Goal: Task Accomplishment & Management: Manage account settings

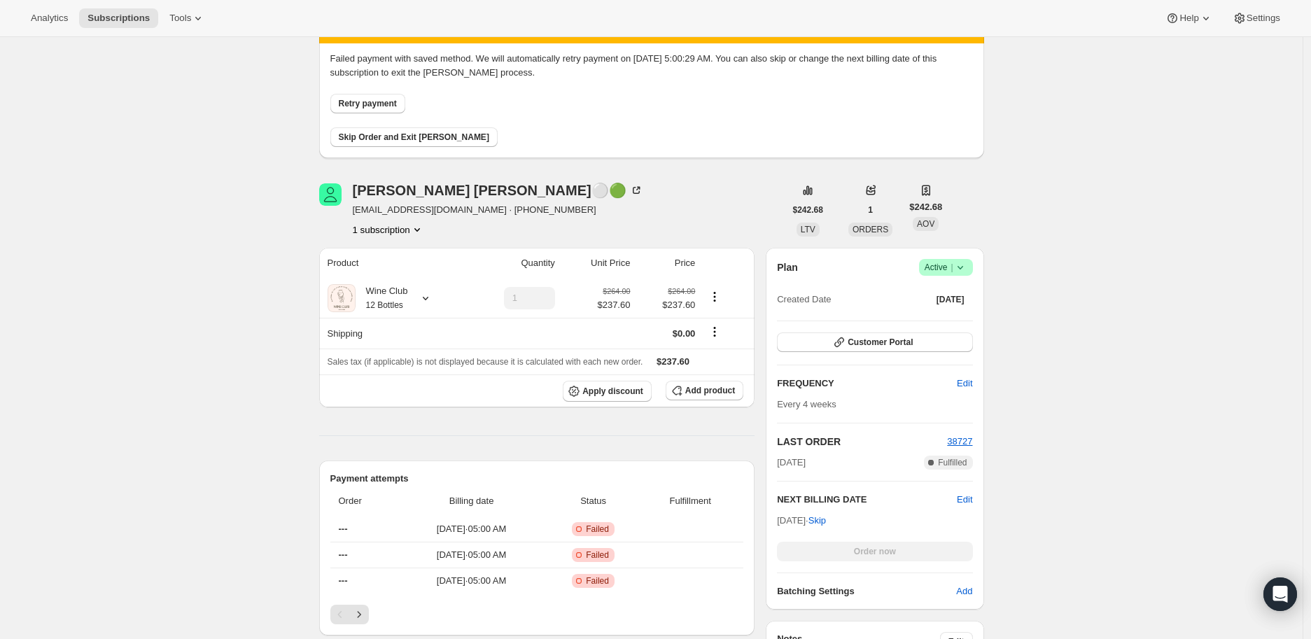
scroll to position [155, 0]
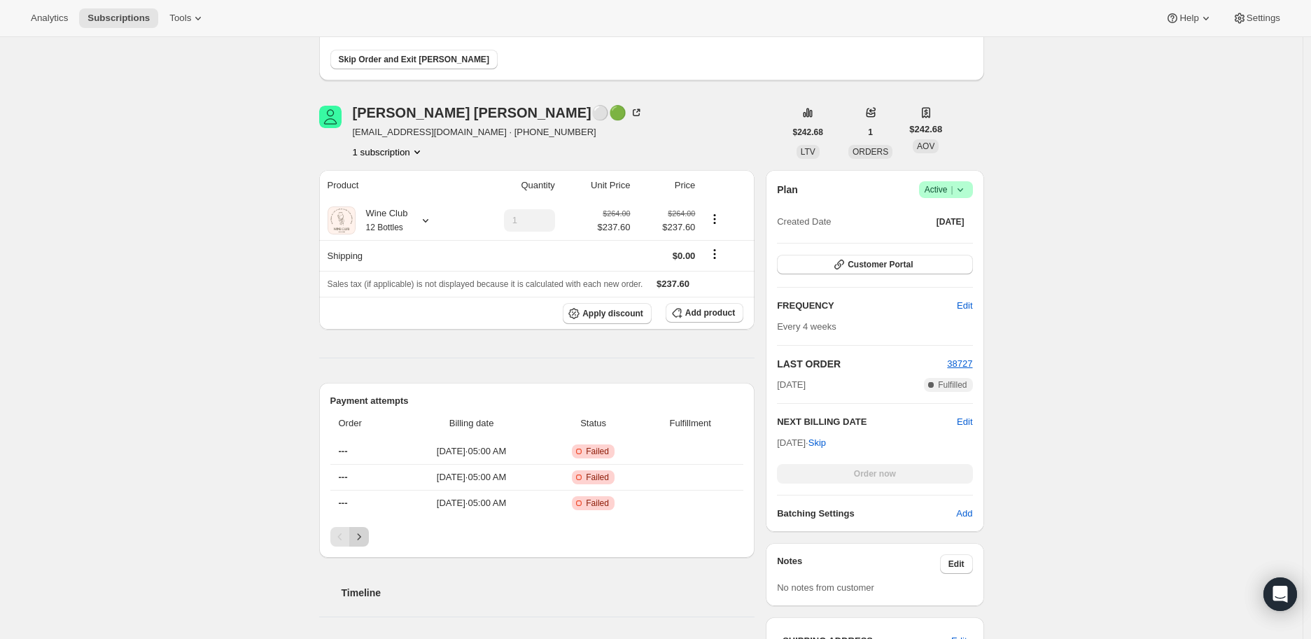
click at [362, 528] on button "Next" at bounding box center [359, 537] width 20 height 20
click at [341, 535] on icon "Previous" at bounding box center [339, 536] width 4 height 7
click at [961, 184] on icon at bounding box center [960, 190] width 14 height 14
click at [950, 237] on span "Cancel subscription" at bounding box center [949, 240] width 79 height 10
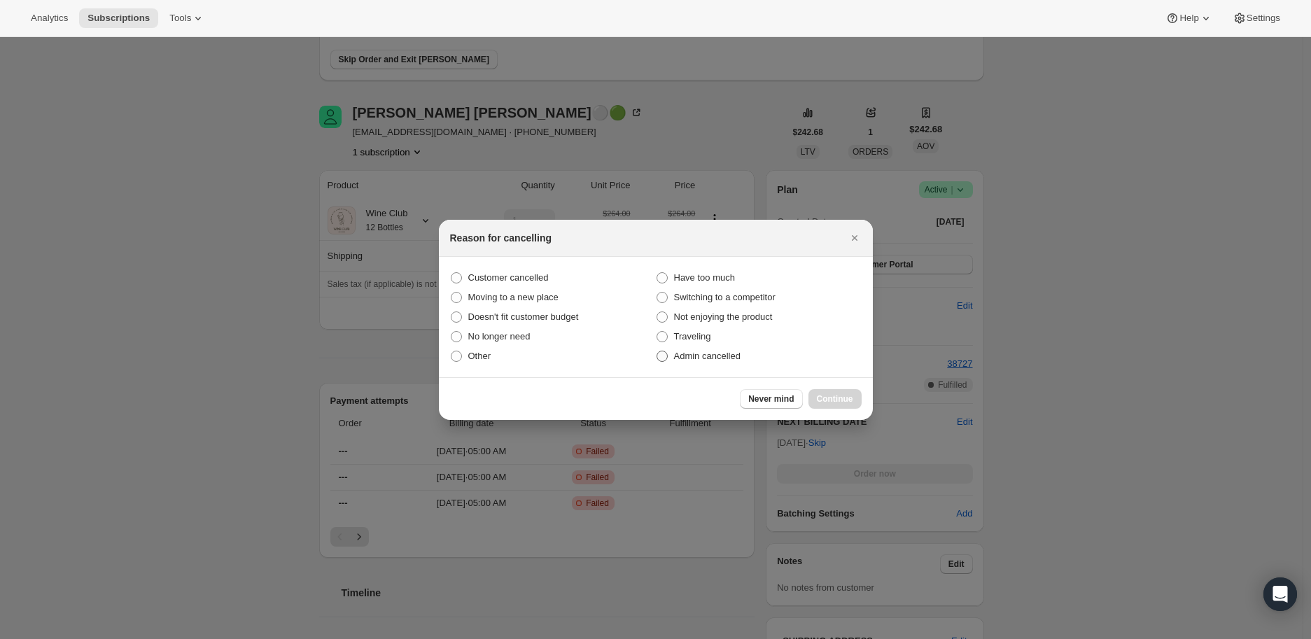
click at [661, 360] on span ":r21:" at bounding box center [661, 356] width 11 height 11
click at [657, 351] on input "Admin cancelled" at bounding box center [656, 351] width 1 height 1
radio input "true"
click at [835, 392] on button "Continue" at bounding box center [834, 399] width 53 height 20
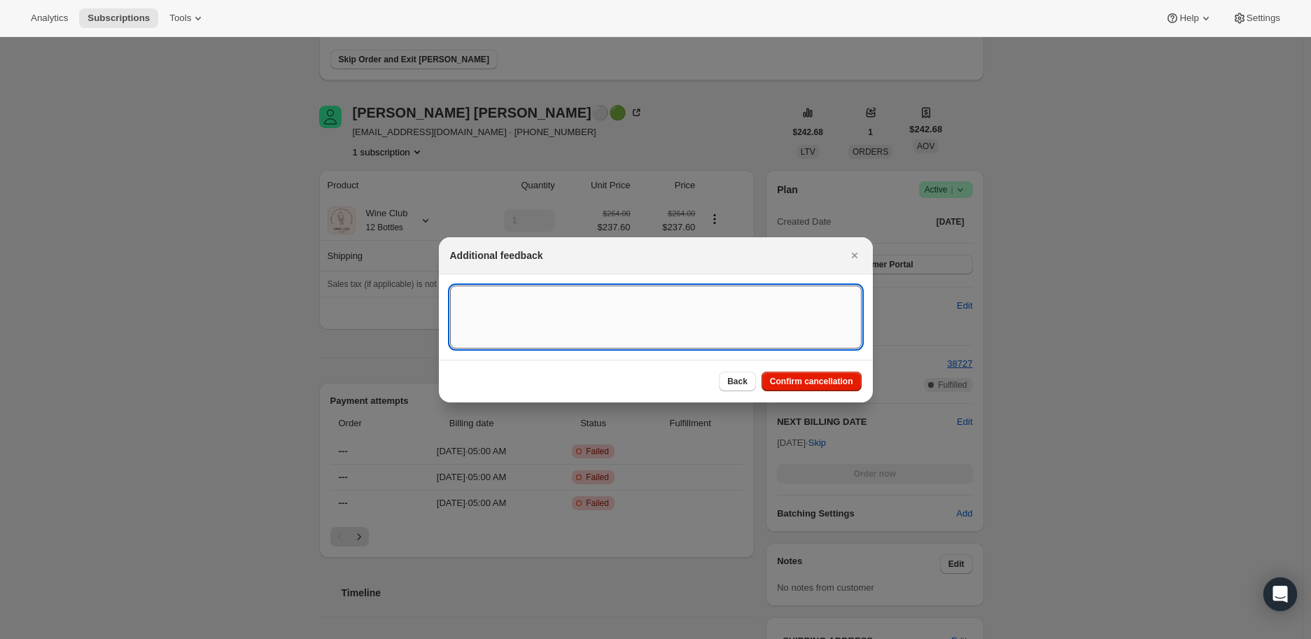
drag, startPoint x: 470, startPoint y: 304, endPoint x: 479, endPoint y: 290, distance: 16.7
click at [476, 297] on textarea ":r21:" at bounding box center [655, 316] width 411 height 63
type textarea "Payment method failed"
click at [821, 385] on span "Confirm cancellation" at bounding box center [811, 381] width 83 height 11
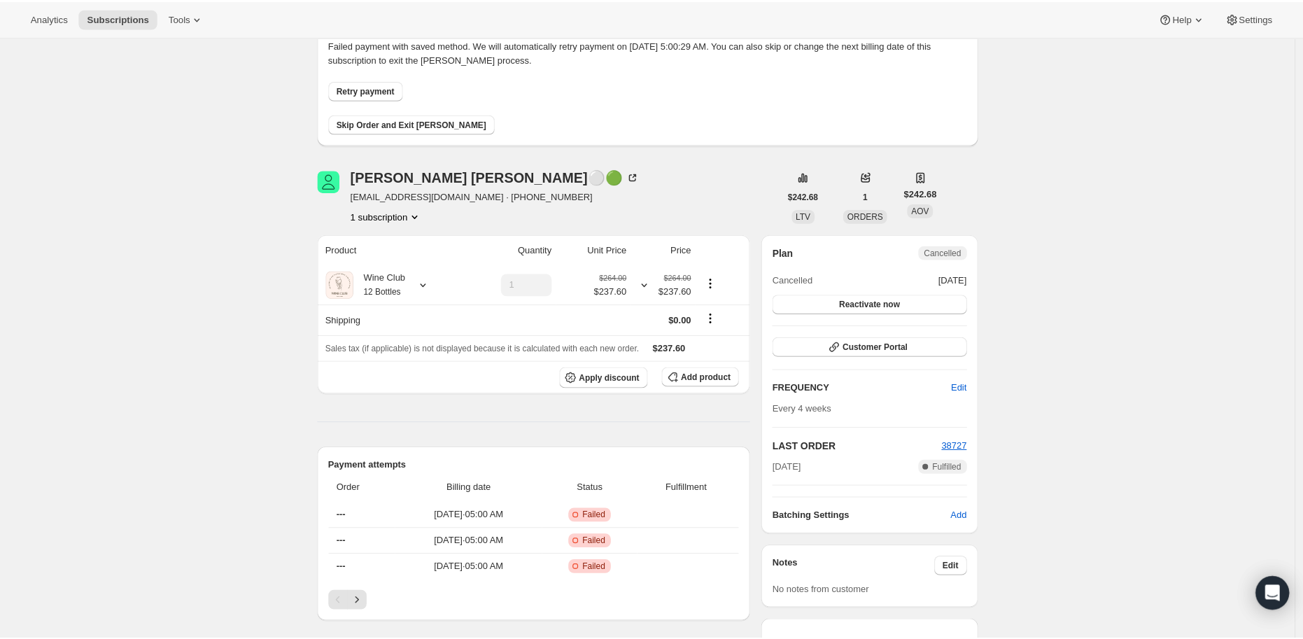
scroll to position [233, 0]
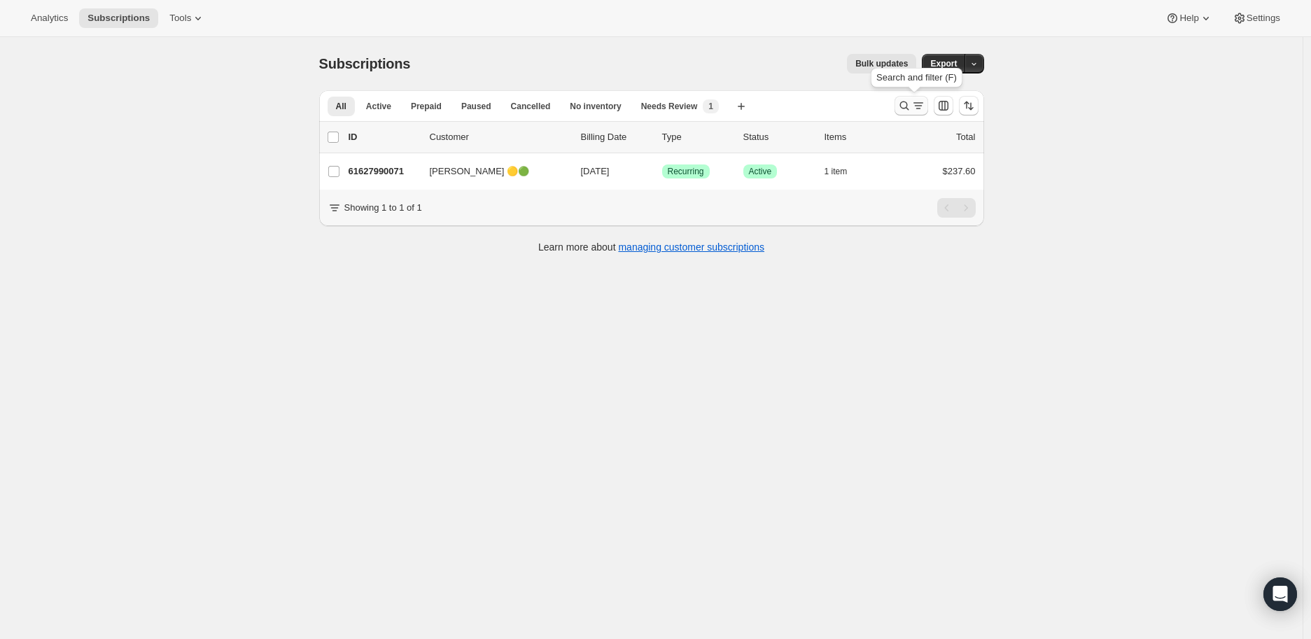
click at [905, 100] on icon "Search and filter results" at bounding box center [904, 106] width 14 height 14
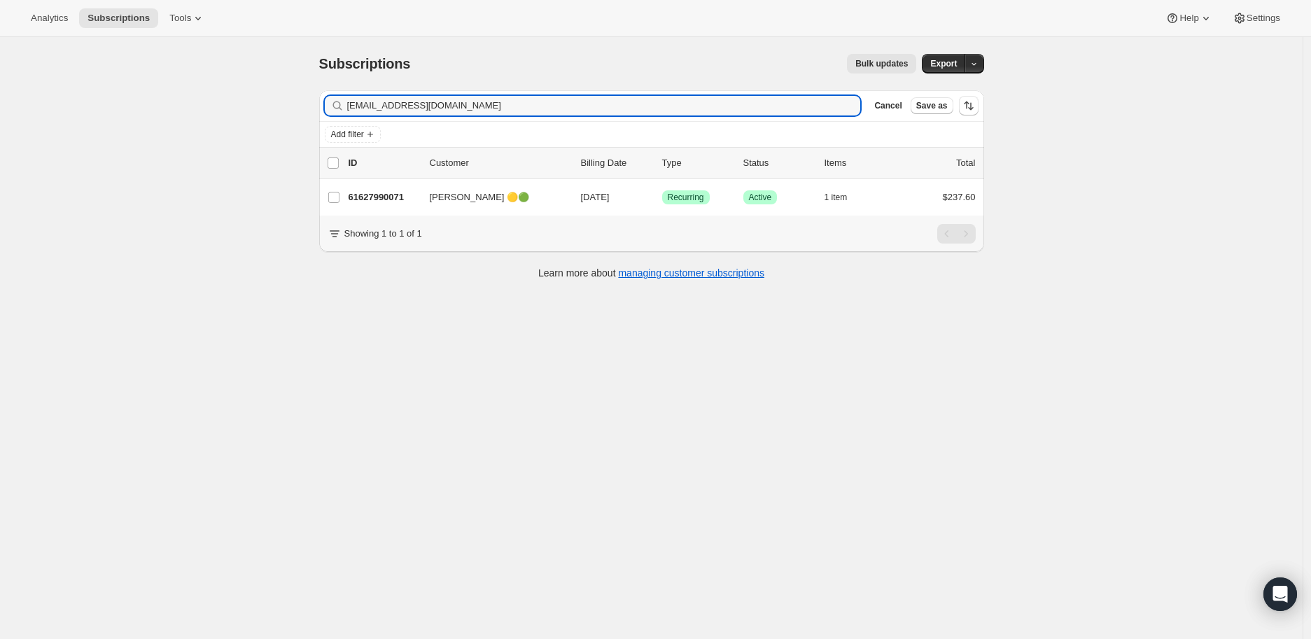
drag, startPoint x: 456, startPoint y: 99, endPoint x: 340, endPoint y: 106, distance: 115.7
click at [340, 106] on div "[EMAIL_ADDRESS][DOMAIN_NAME] Clear" at bounding box center [593, 106] width 536 height 20
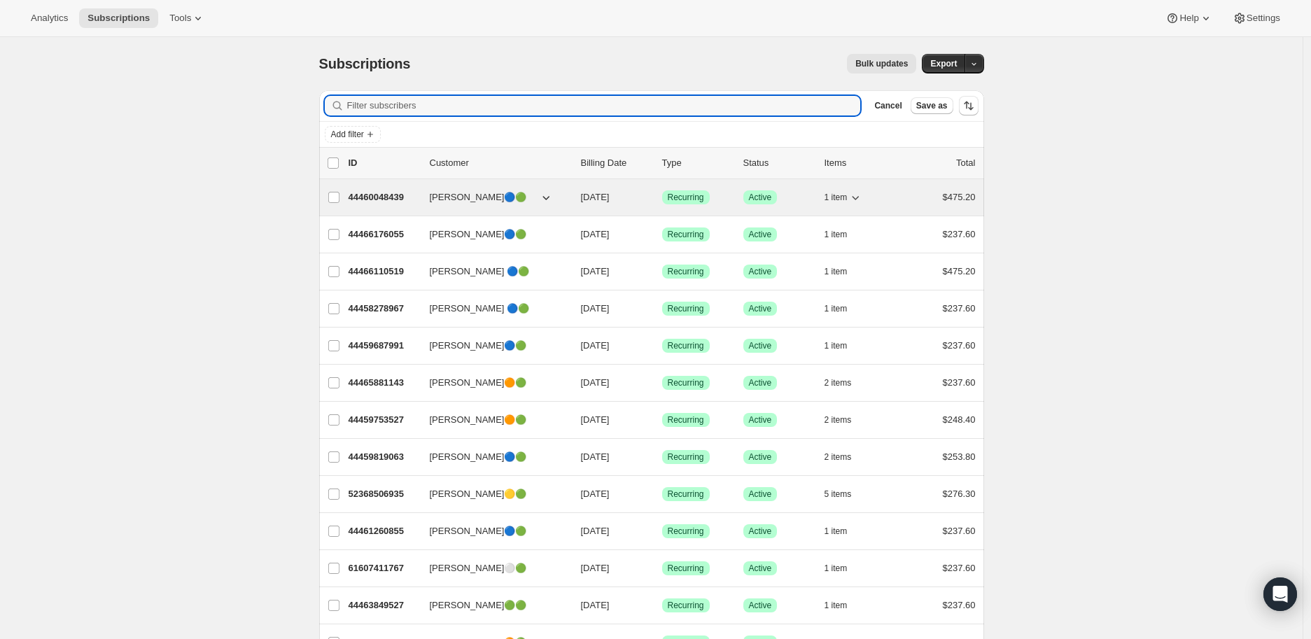
click at [379, 195] on p "44460048439" at bounding box center [383, 197] width 70 height 14
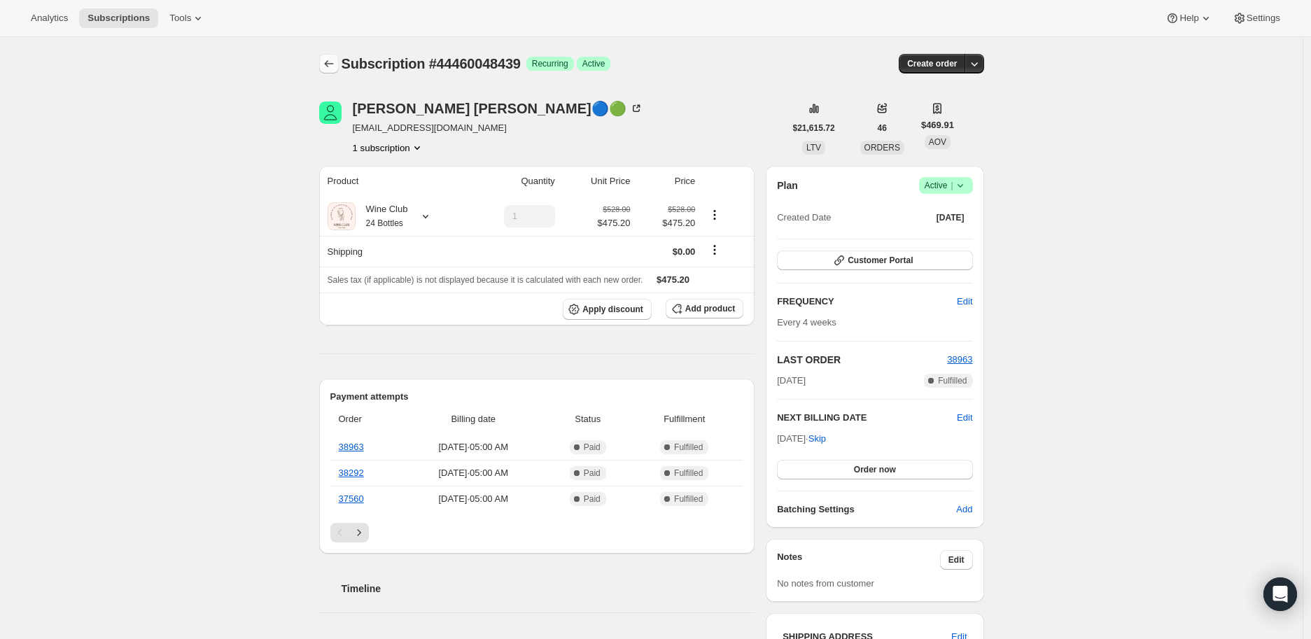
click at [331, 59] on icon "Subscriptions" at bounding box center [329, 64] width 14 height 14
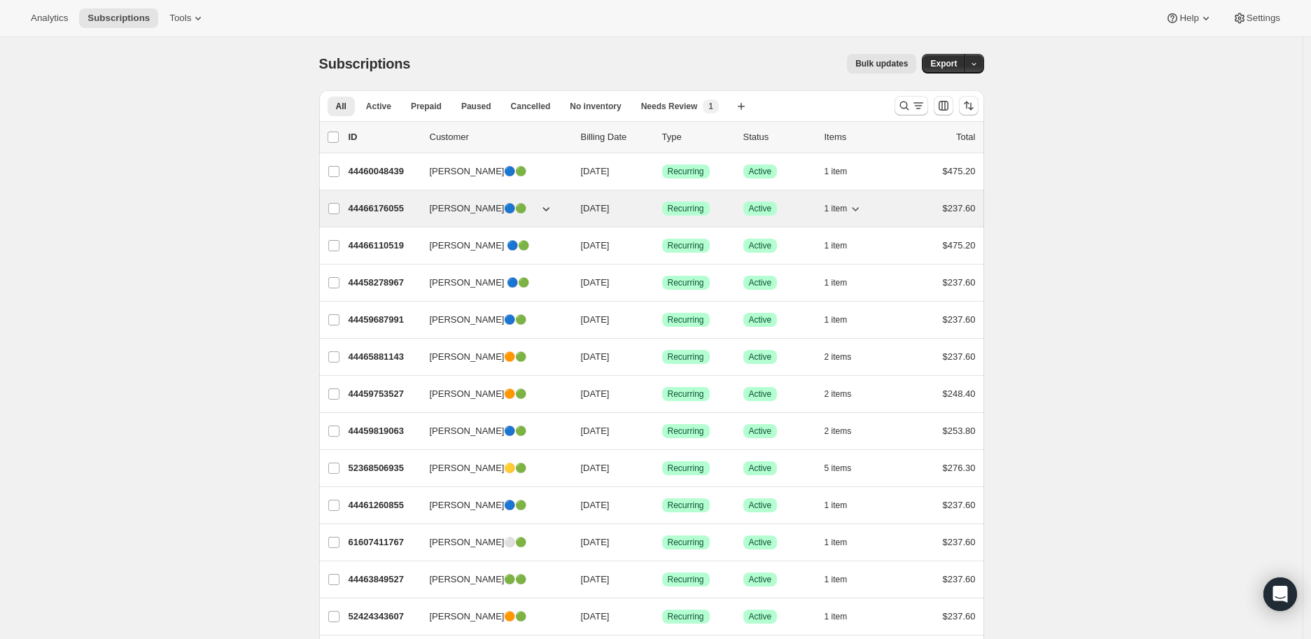
click at [383, 209] on p "44466176055" at bounding box center [383, 209] width 70 height 14
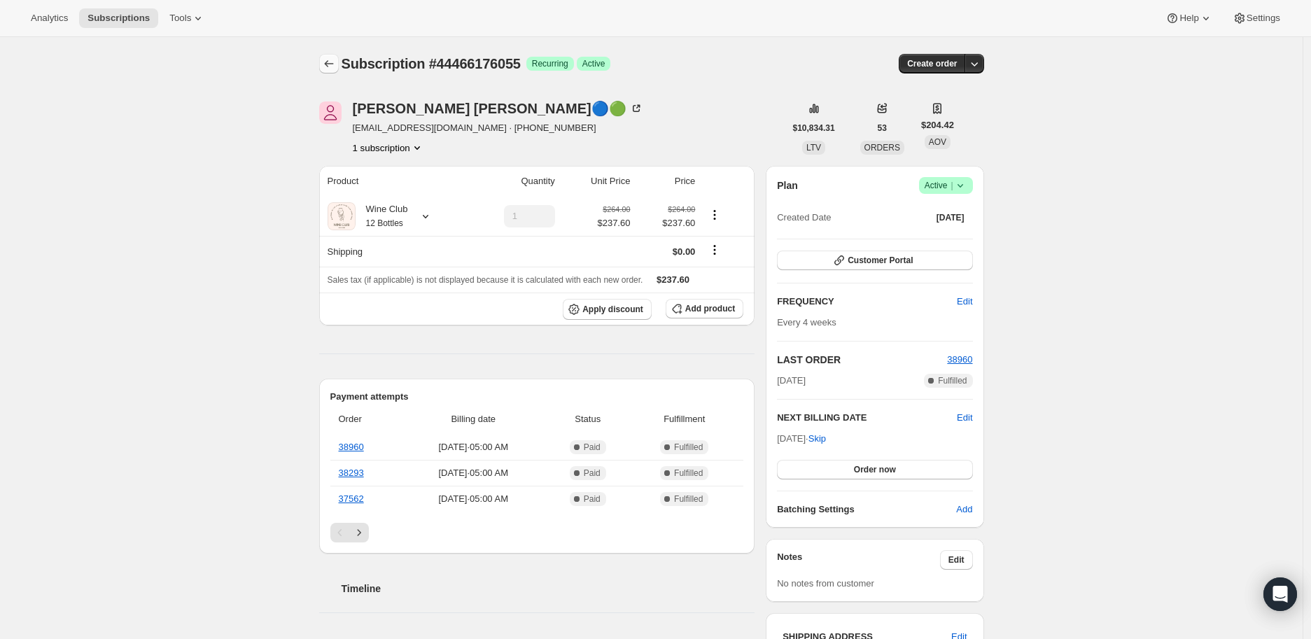
click at [330, 59] on icon "Subscriptions" at bounding box center [329, 64] width 14 height 14
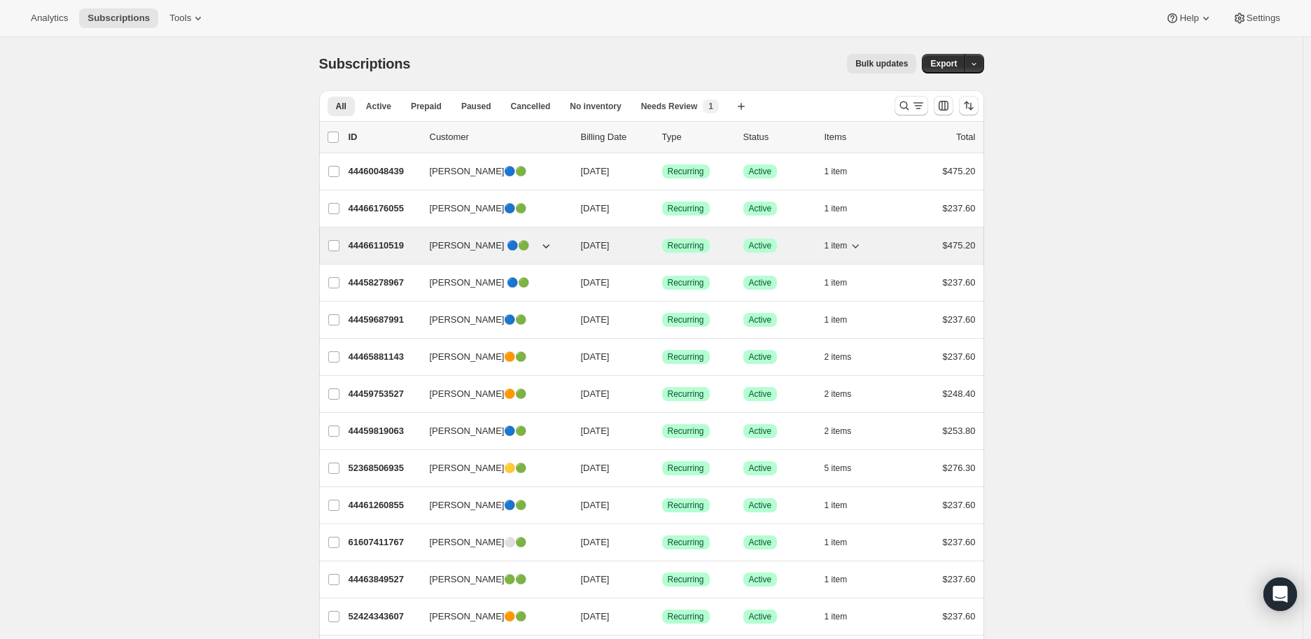
click at [362, 239] on p "44466110519" at bounding box center [383, 246] width 70 height 14
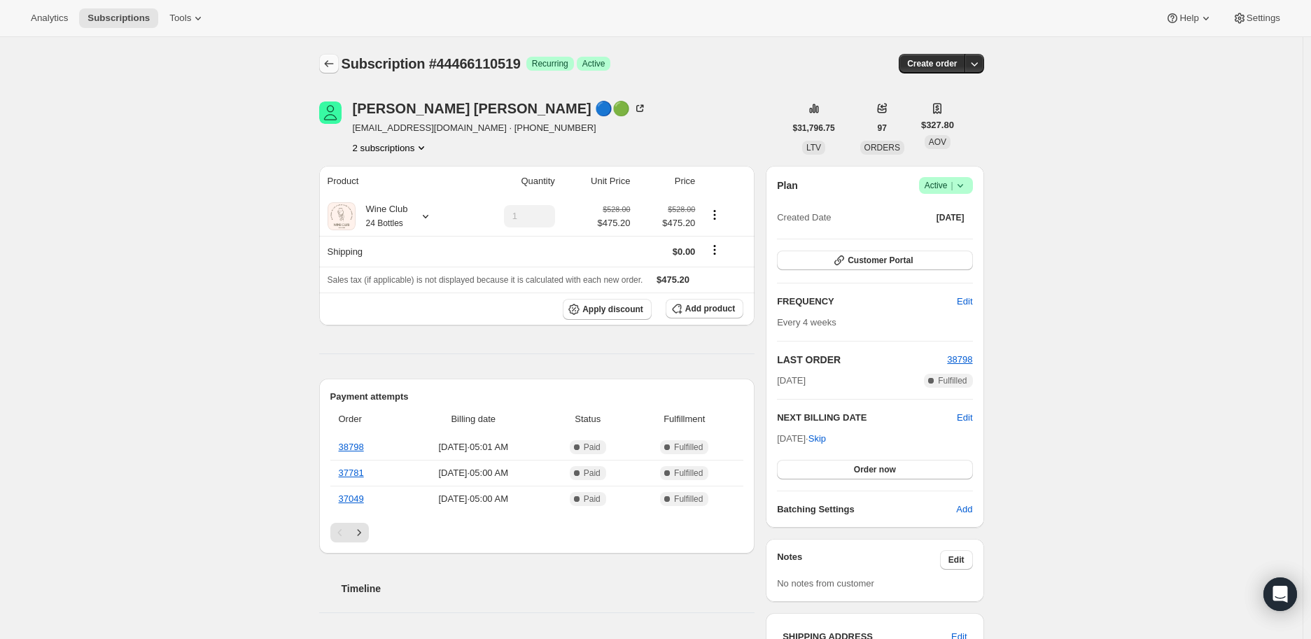
click at [331, 65] on icon "Subscriptions" at bounding box center [329, 64] width 14 height 14
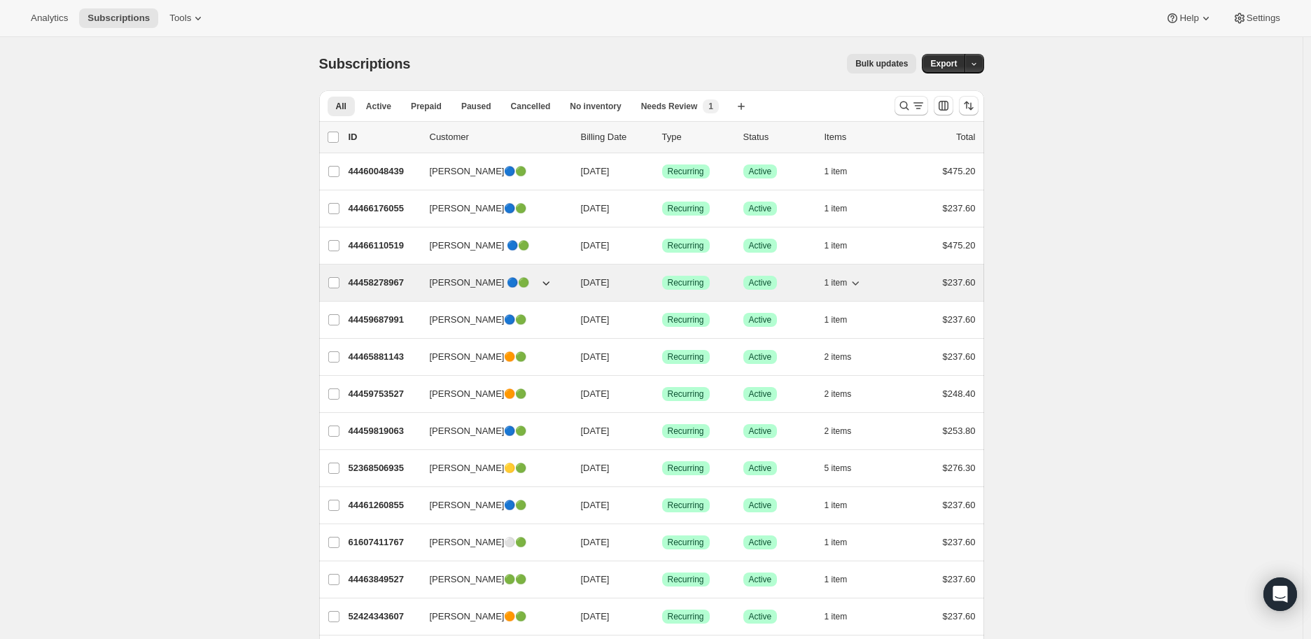
click at [374, 276] on p "44458278967" at bounding box center [383, 283] width 70 height 14
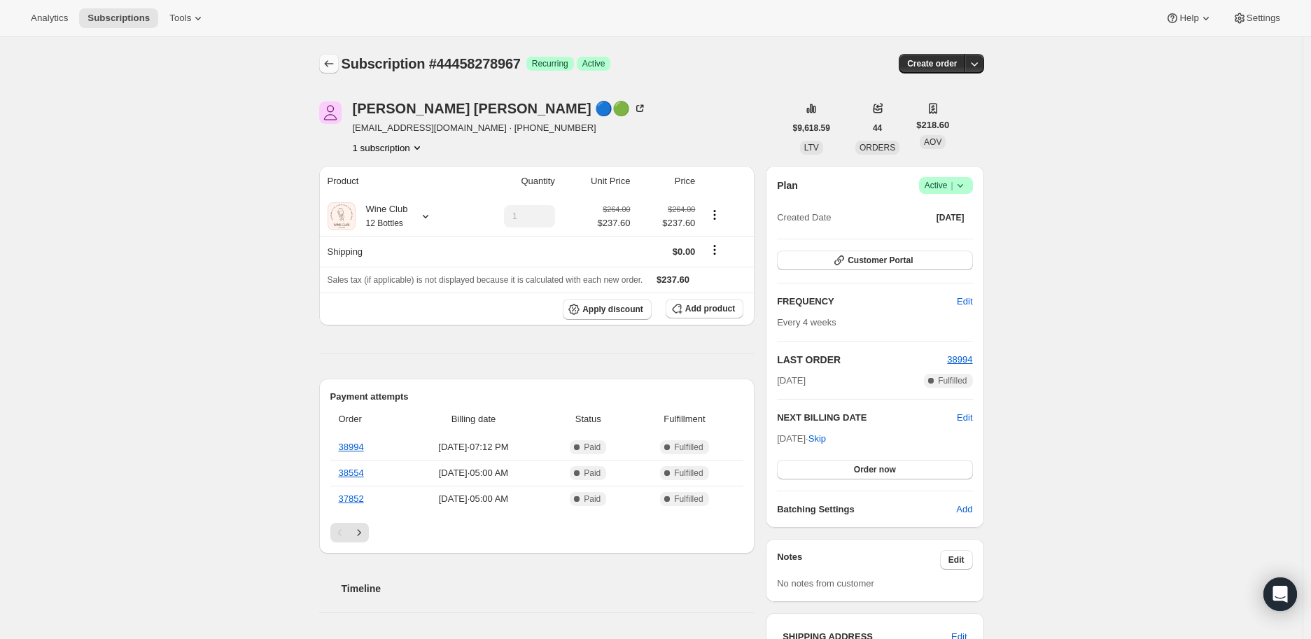
click at [331, 62] on icon "Subscriptions" at bounding box center [328, 63] width 9 height 7
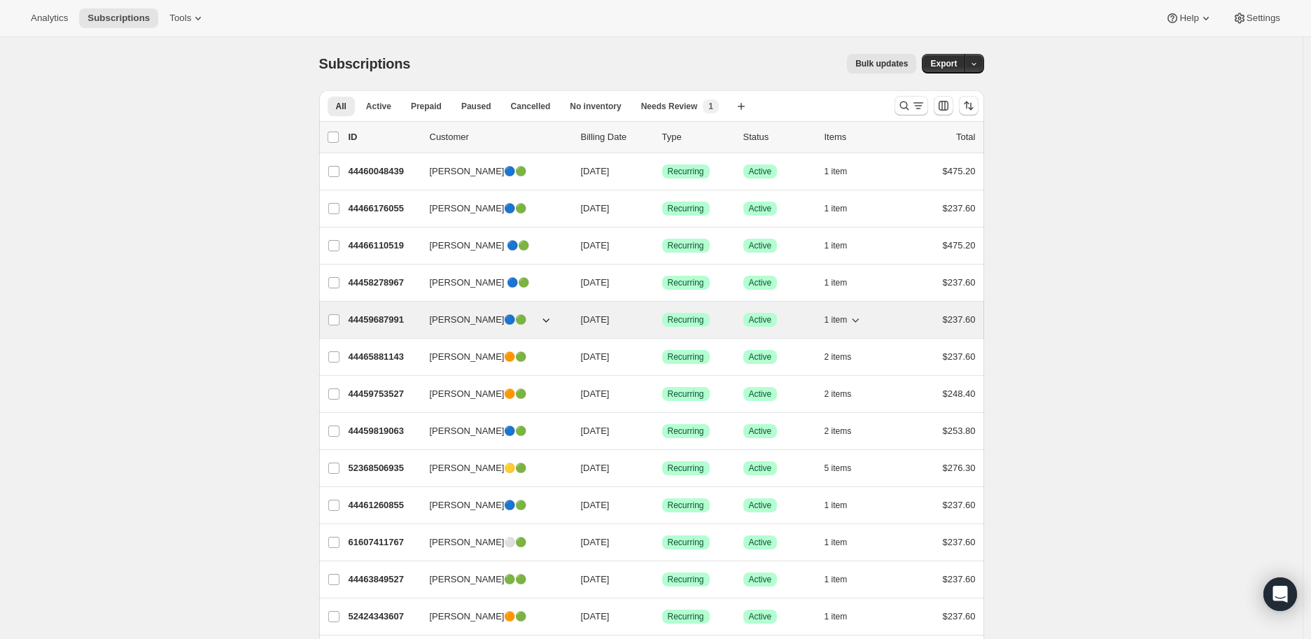
click at [375, 317] on p "44459687991" at bounding box center [383, 320] width 70 height 14
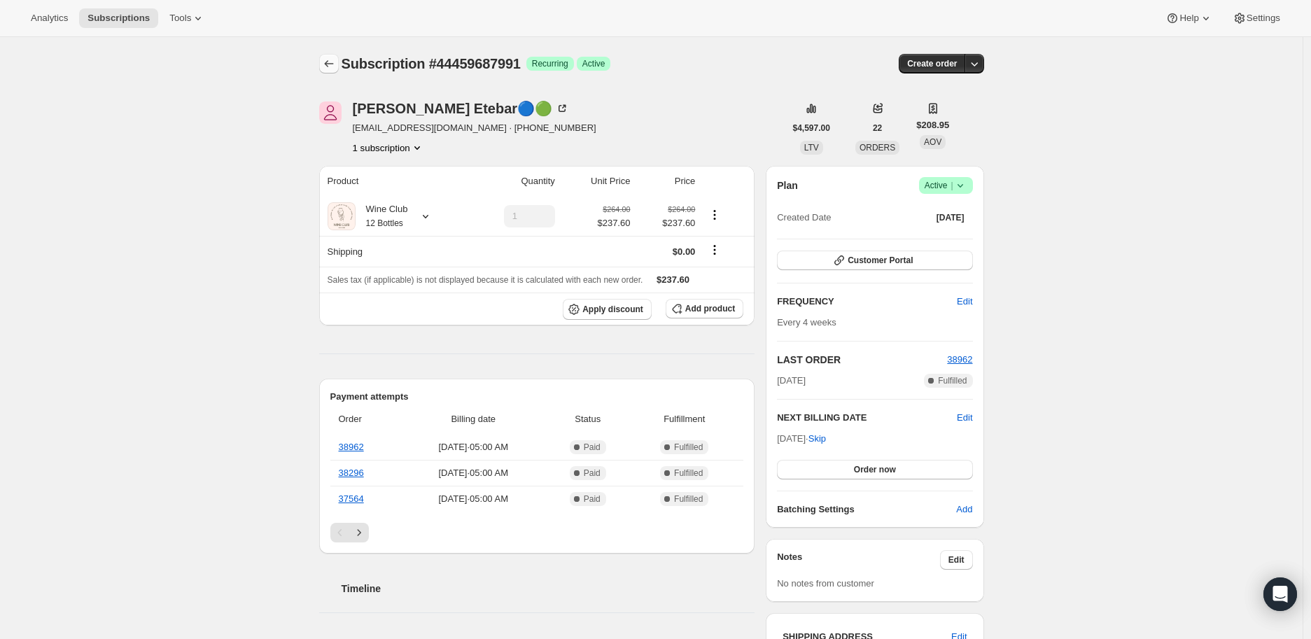
click at [327, 62] on icon "Subscriptions" at bounding box center [329, 64] width 14 height 14
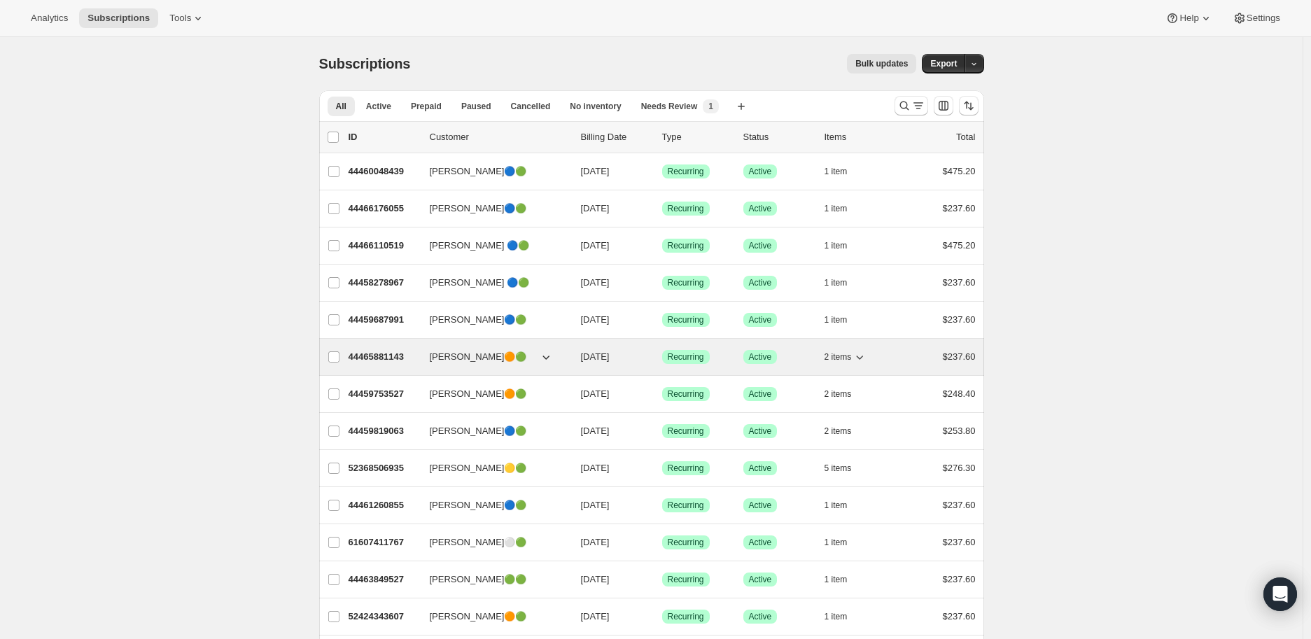
click at [374, 351] on p "44465881143" at bounding box center [383, 357] width 70 height 14
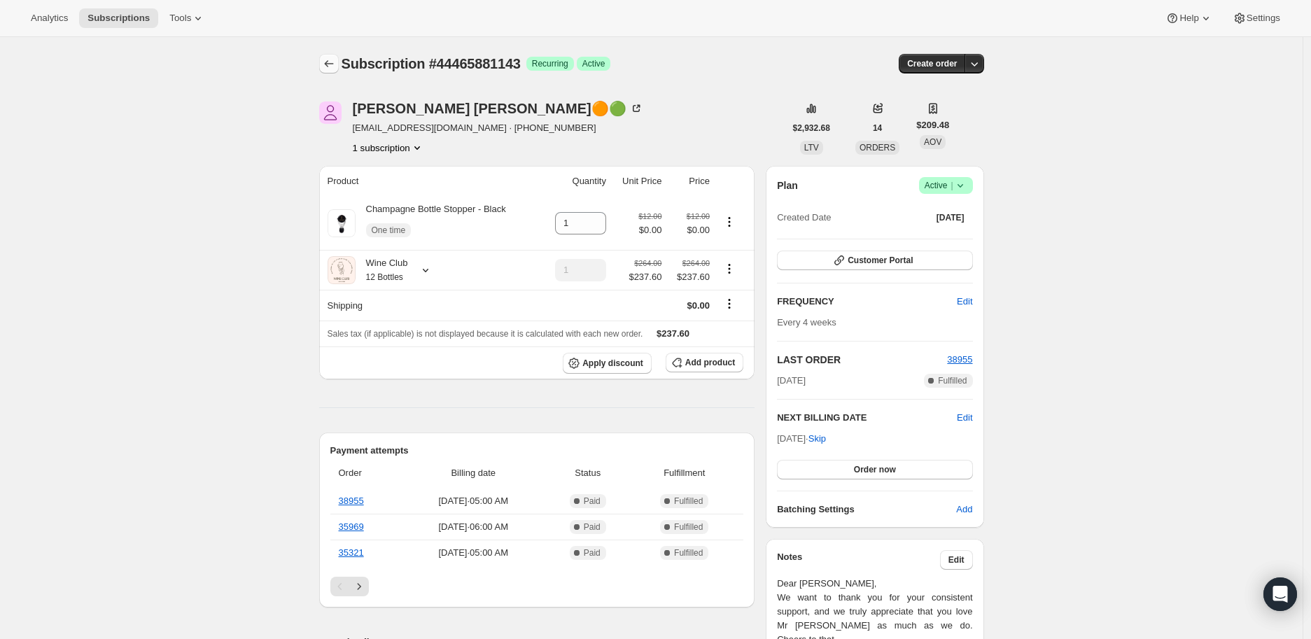
click at [327, 59] on icon "Subscriptions" at bounding box center [329, 64] width 14 height 14
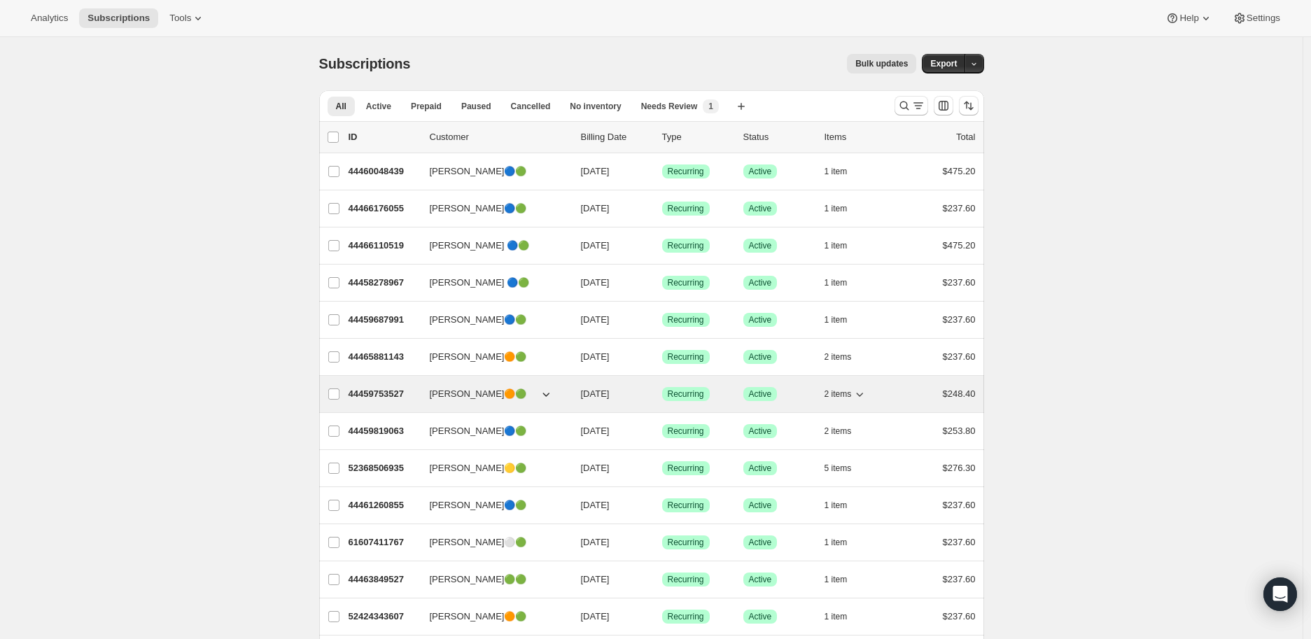
click at [378, 393] on p "44459753527" at bounding box center [383, 394] width 70 height 14
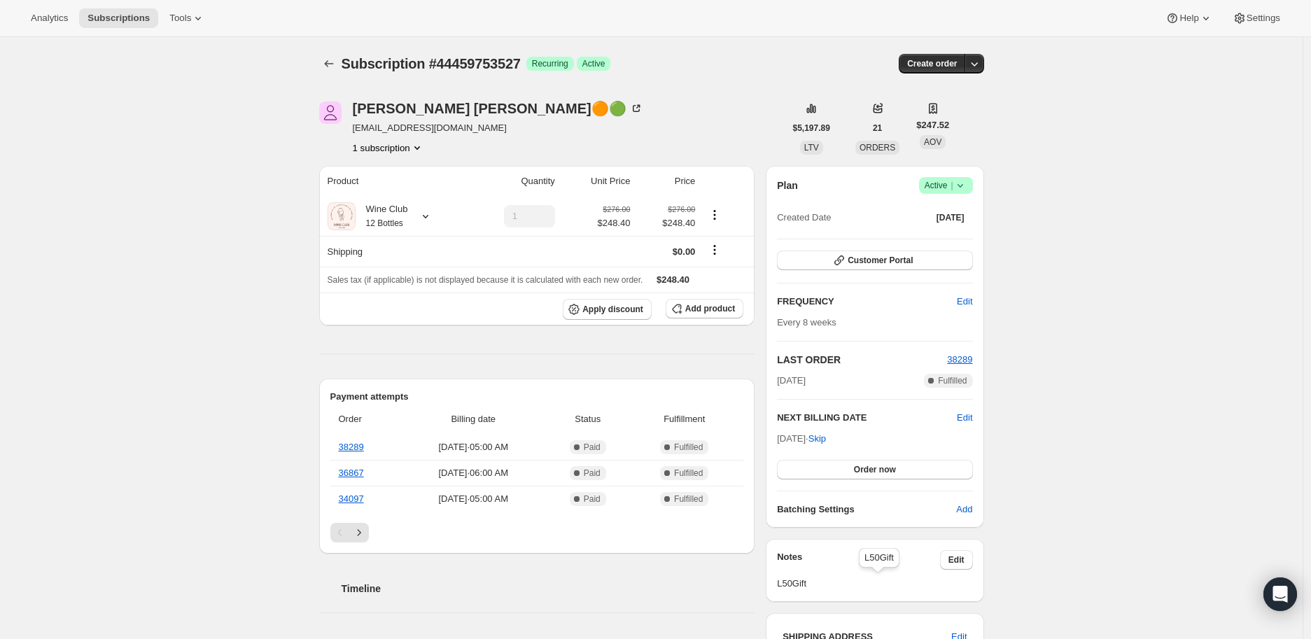
scroll to position [78, 0]
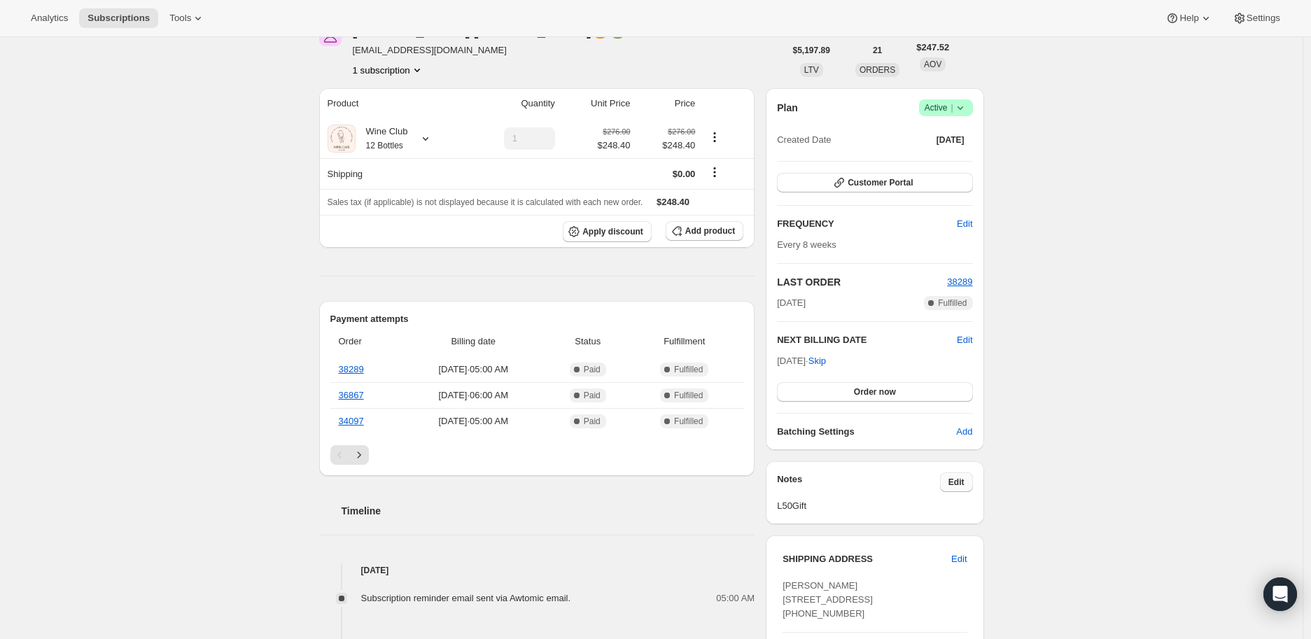
click at [954, 479] on span "Edit" at bounding box center [956, 482] width 16 height 11
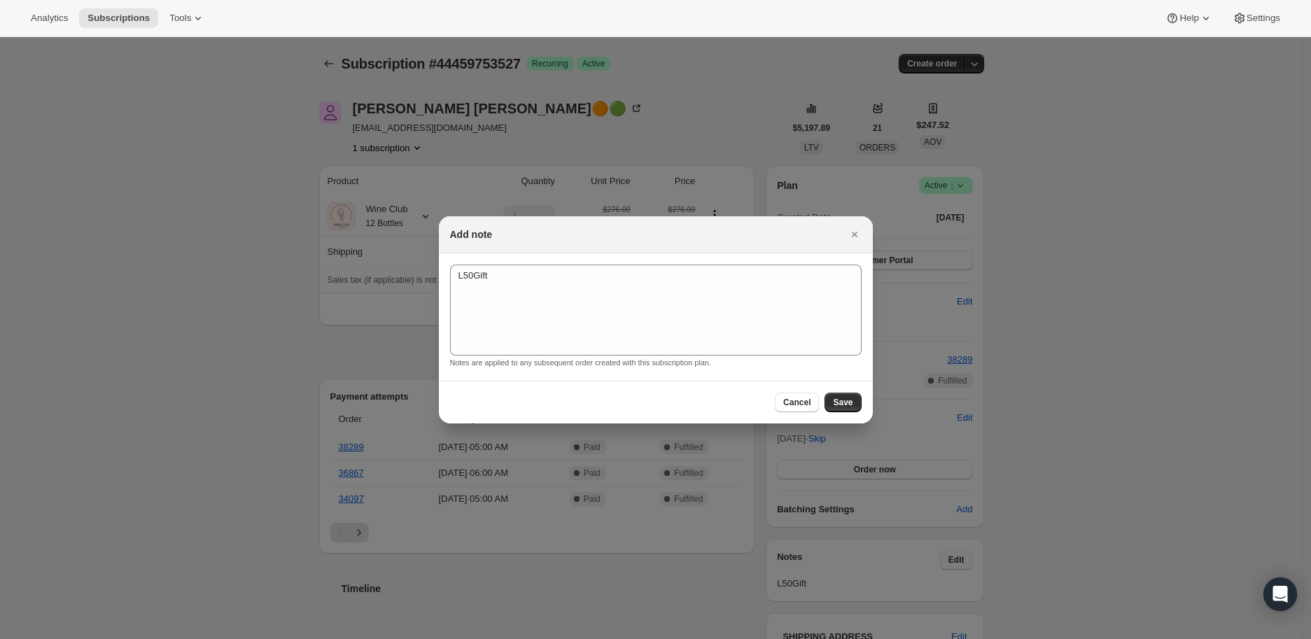
scroll to position [0, 0]
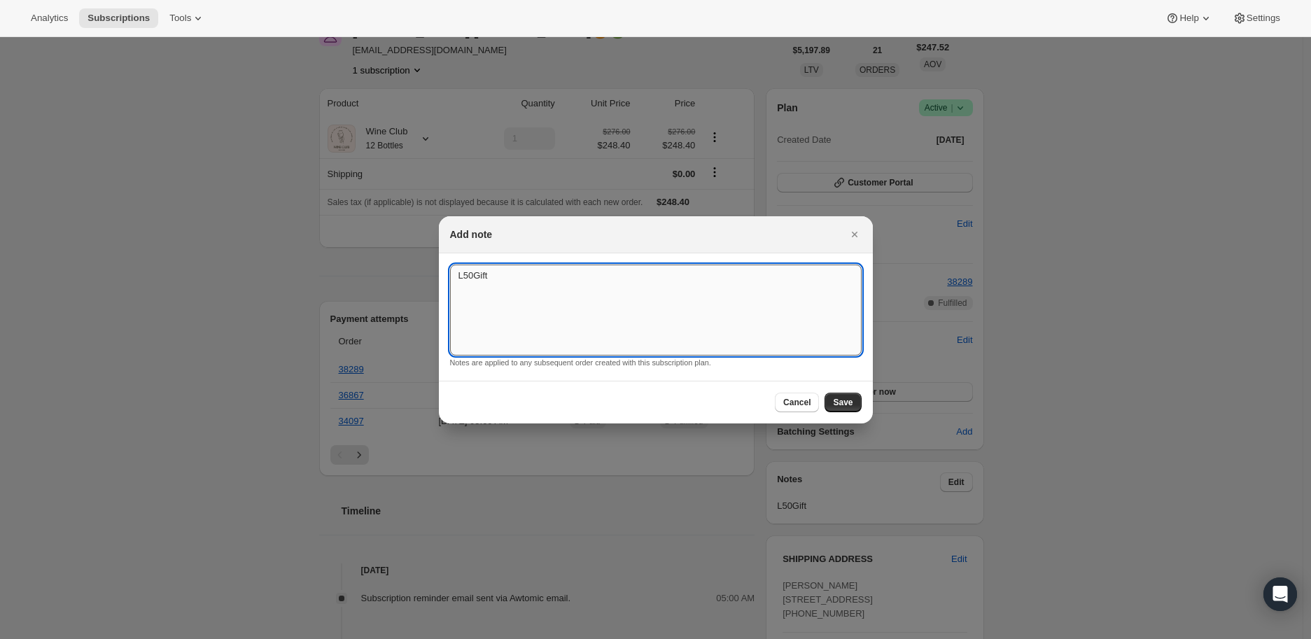
drag, startPoint x: 501, startPoint y: 277, endPoint x: 556, endPoint y: 275, distance: 55.3
click at [843, 401] on span "Save" at bounding box center [843, 402] width 20 height 11
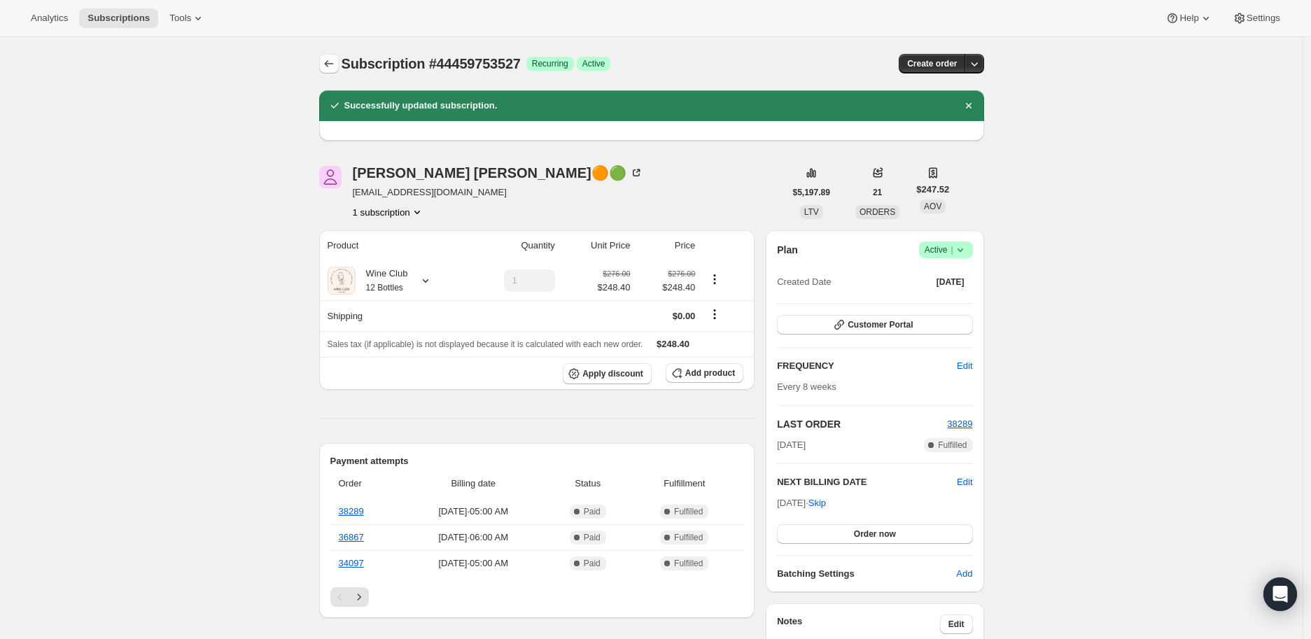
click at [332, 64] on icon "Subscriptions" at bounding box center [328, 63] width 9 height 7
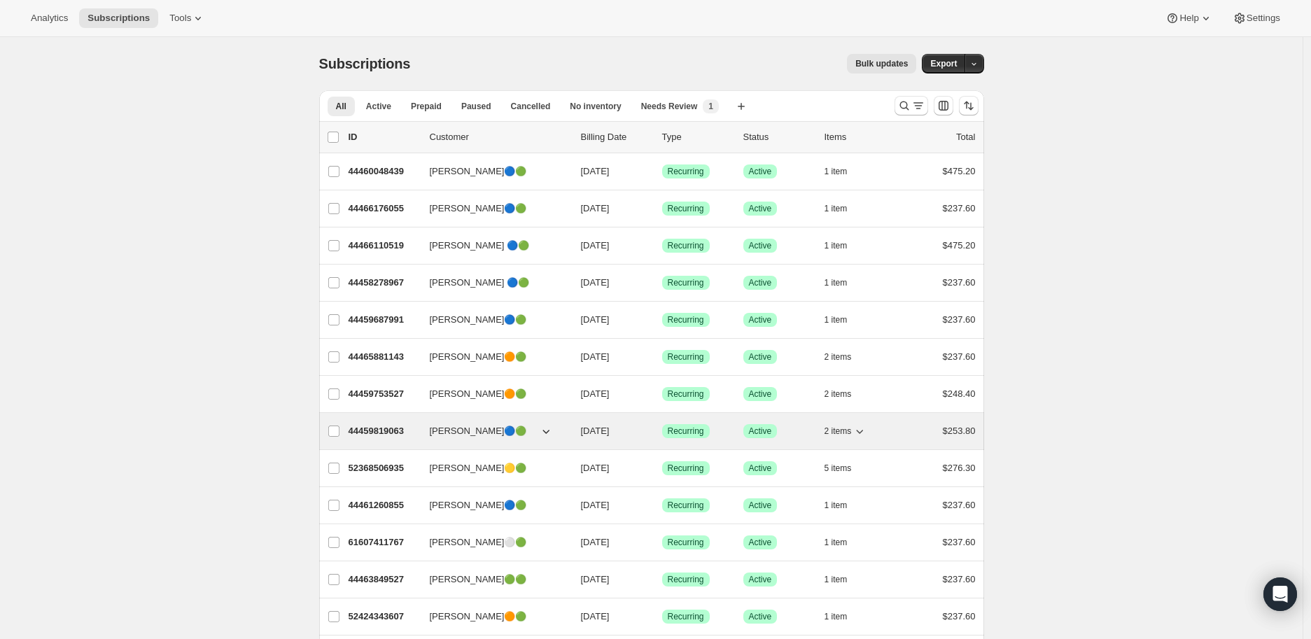
click at [367, 431] on p "44459819063" at bounding box center [383, 431] width 70 height 14
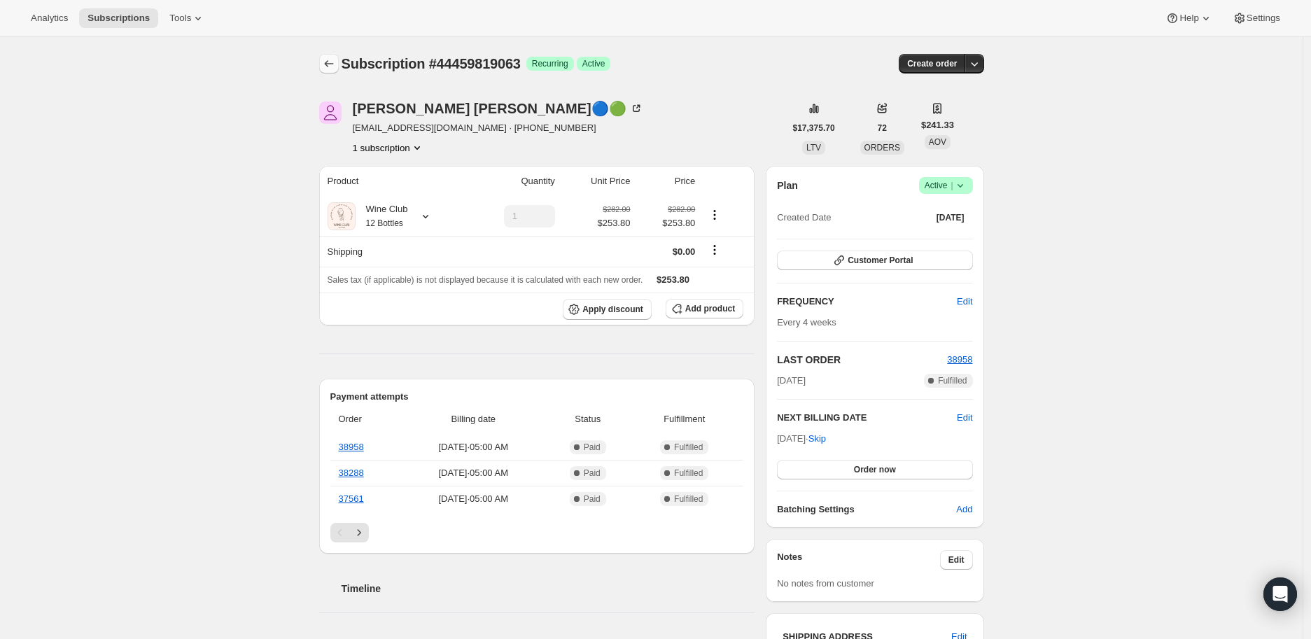
click at [336, 59] on icon "Subscriptions" at bounding box center [329, 64] width 14 height 14
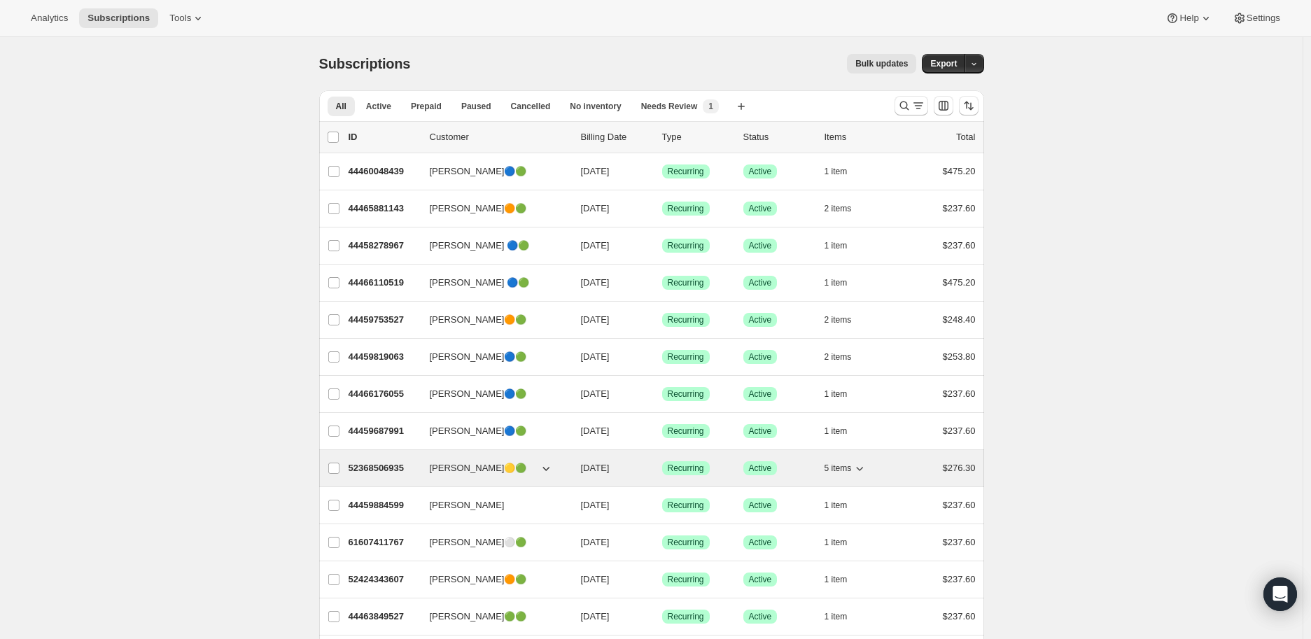
click at [373, 464] on p "52368506935" at bounding box center [383, 468] width 70 height 14
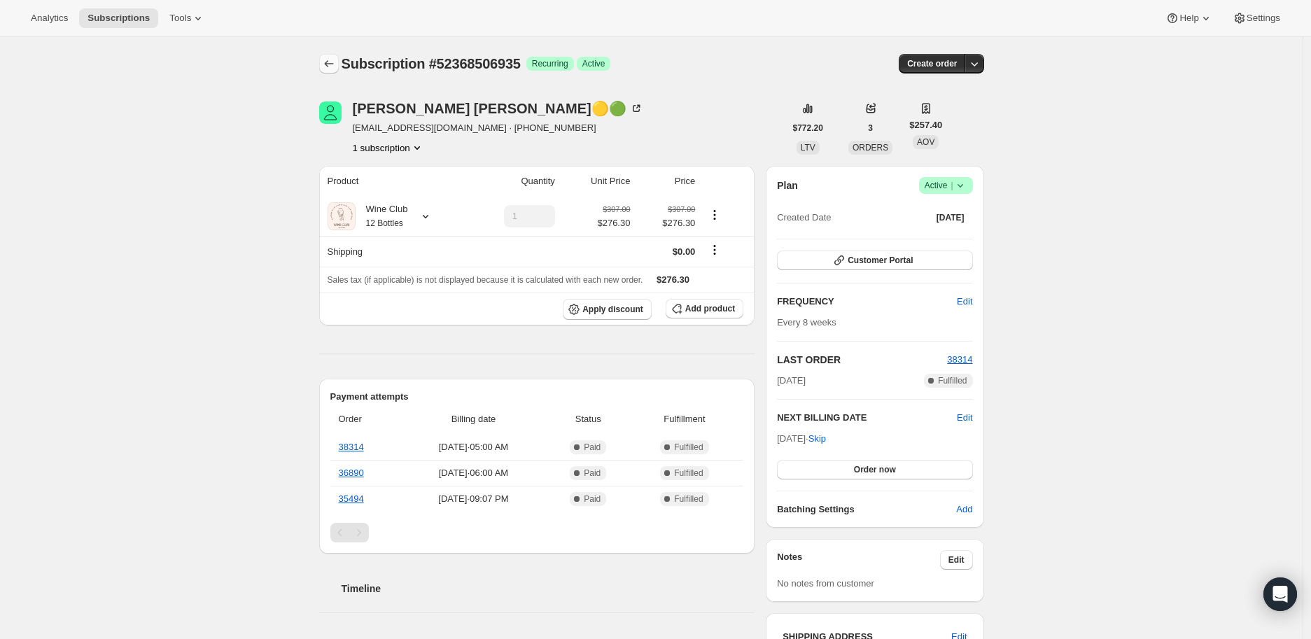
click at [325, 58] on icon "Subscriptions" at bounding box center [329, 64] width 14 height 14
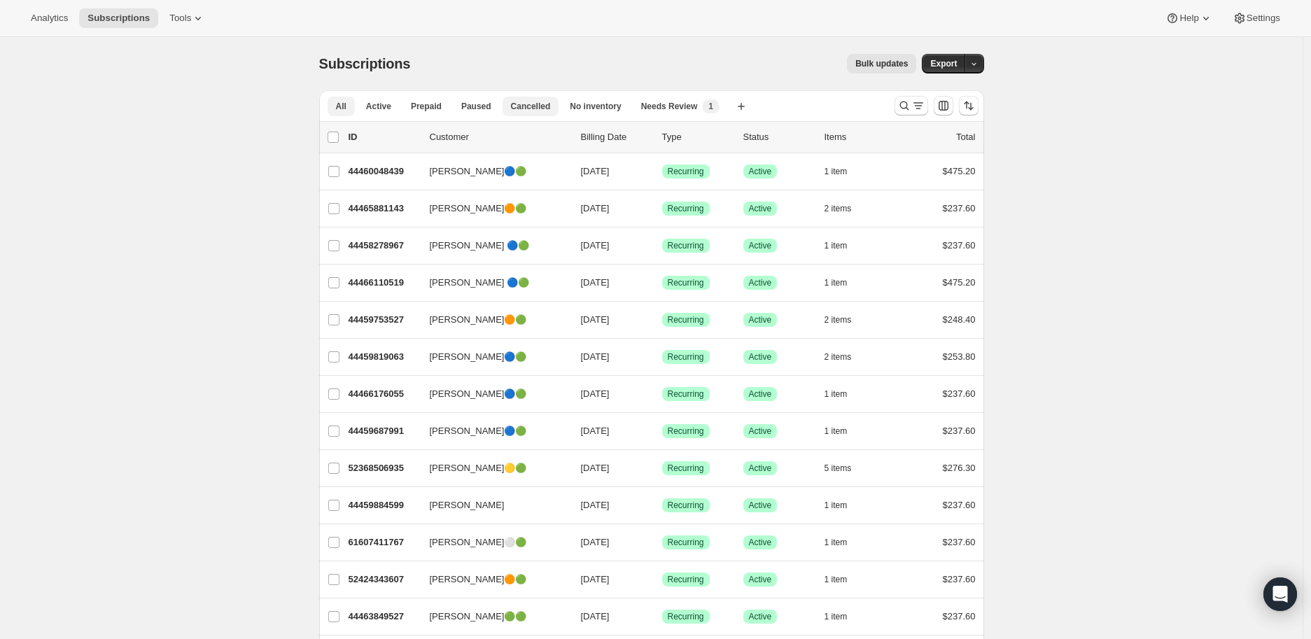
click at [525, 101] on span "Cancelled" at bounding box center [531, 106] width 40 height 11
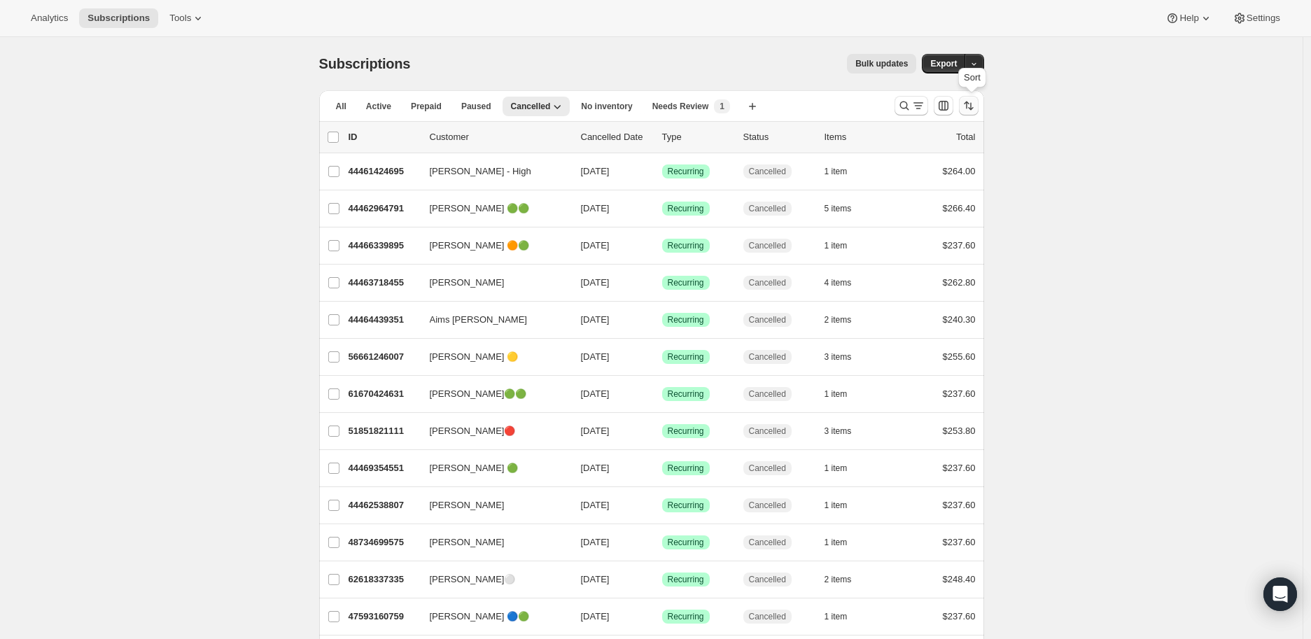
click at [971, 102] on icon "Sort the results" at bounding box center [968, 106] width 14 height 14
click at [891, 188] on span at bounding box center [892, 190] width 11 height 11
click at [888, 185] on input "Cancelled date" at bounding box center [887, 185] width 1 height 1
radio input "true"
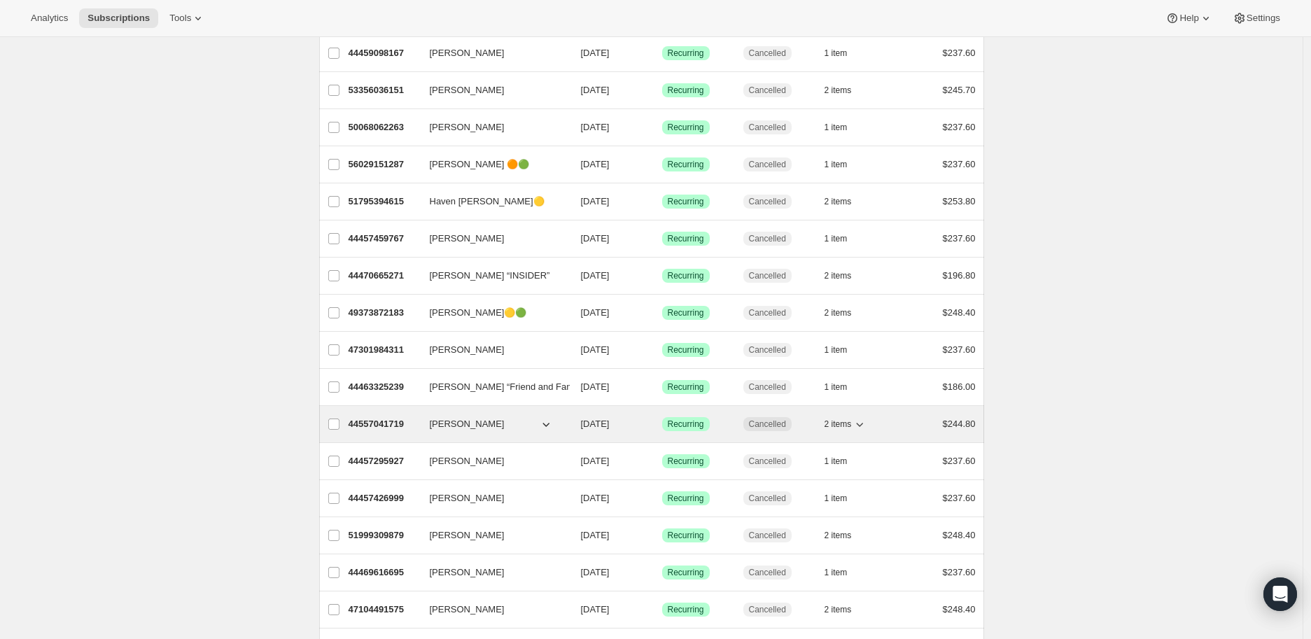
scroll to position [1460, 0]
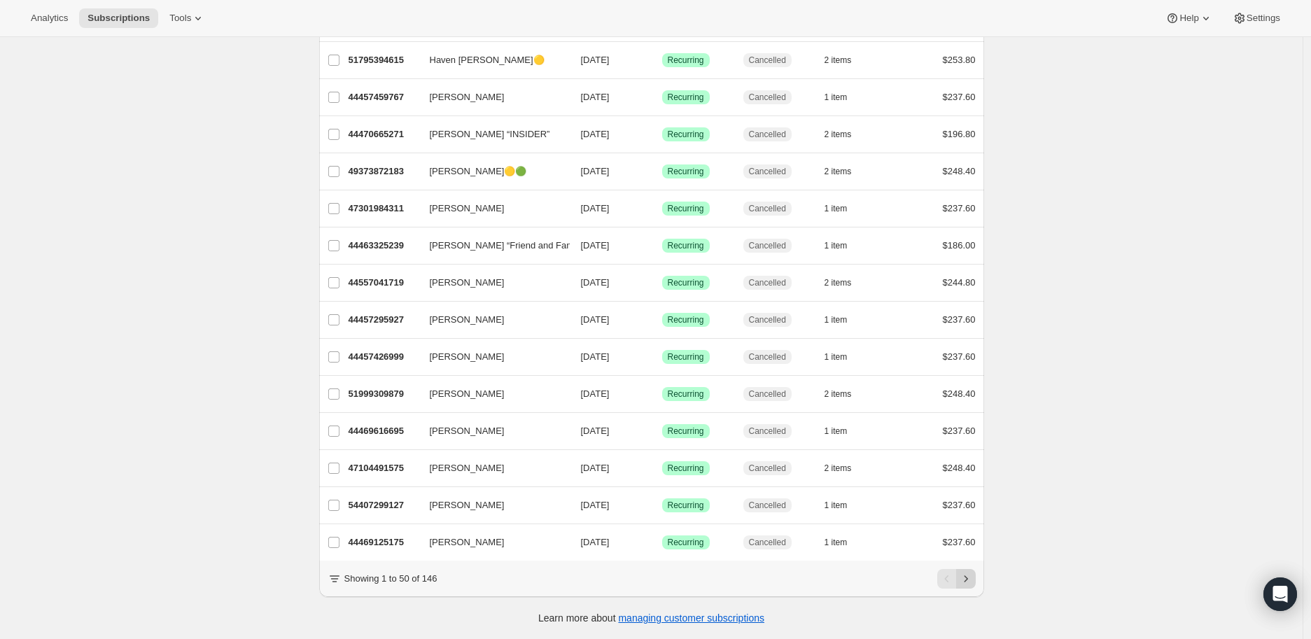
click at [967, 580] on icon "Next" at bounding box center [966, 579] width 14 height 14
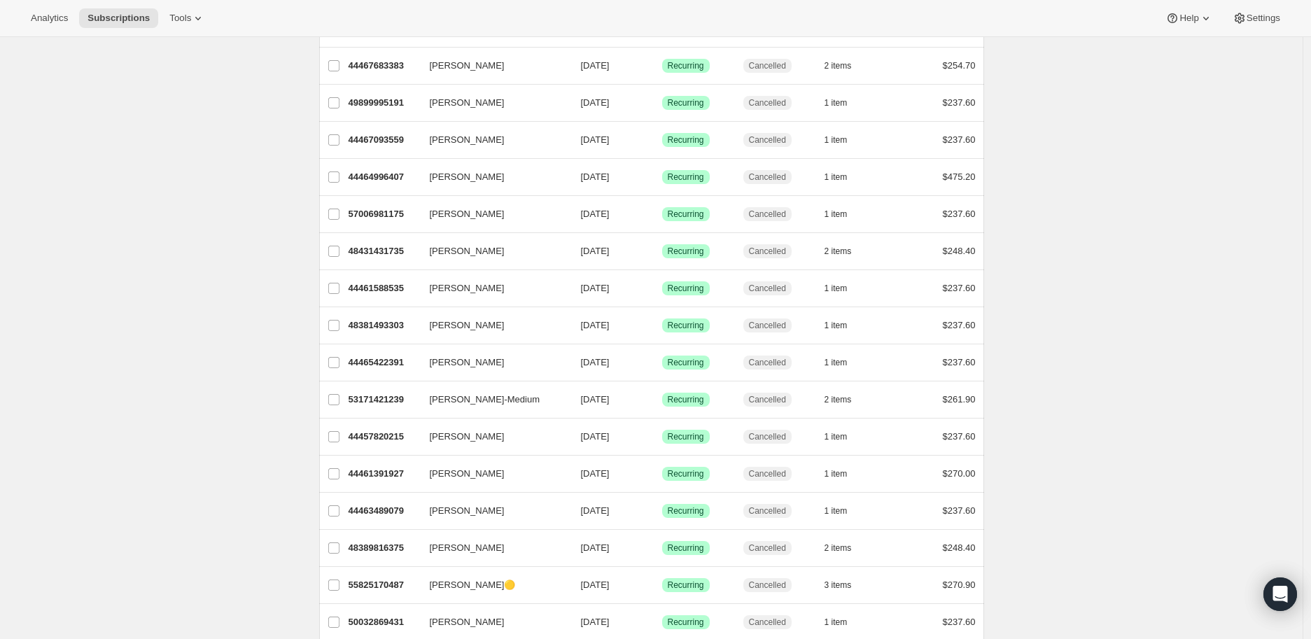
scroll to position [0, 0]
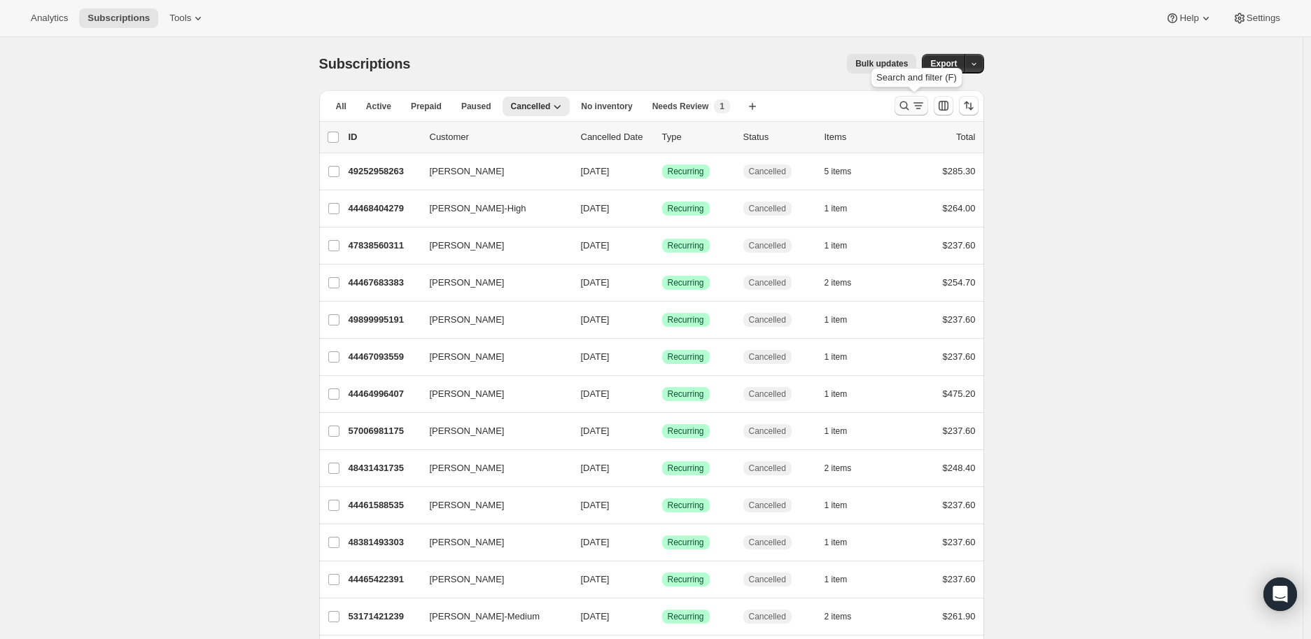
click at [904, 105] on icon "Search and filter results" at bounding box center [904, 106] width 14 height 14
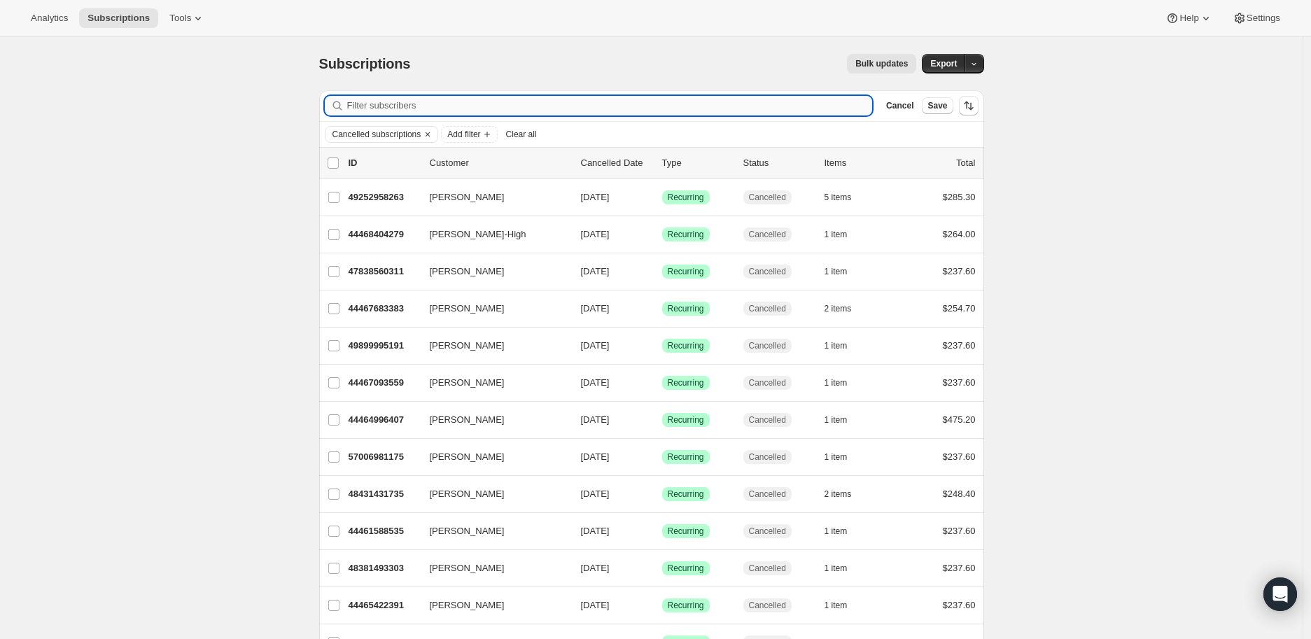
click at [379, 107] on input "Filter subscribers" at bounding box center [609, 106] width 525 height 20
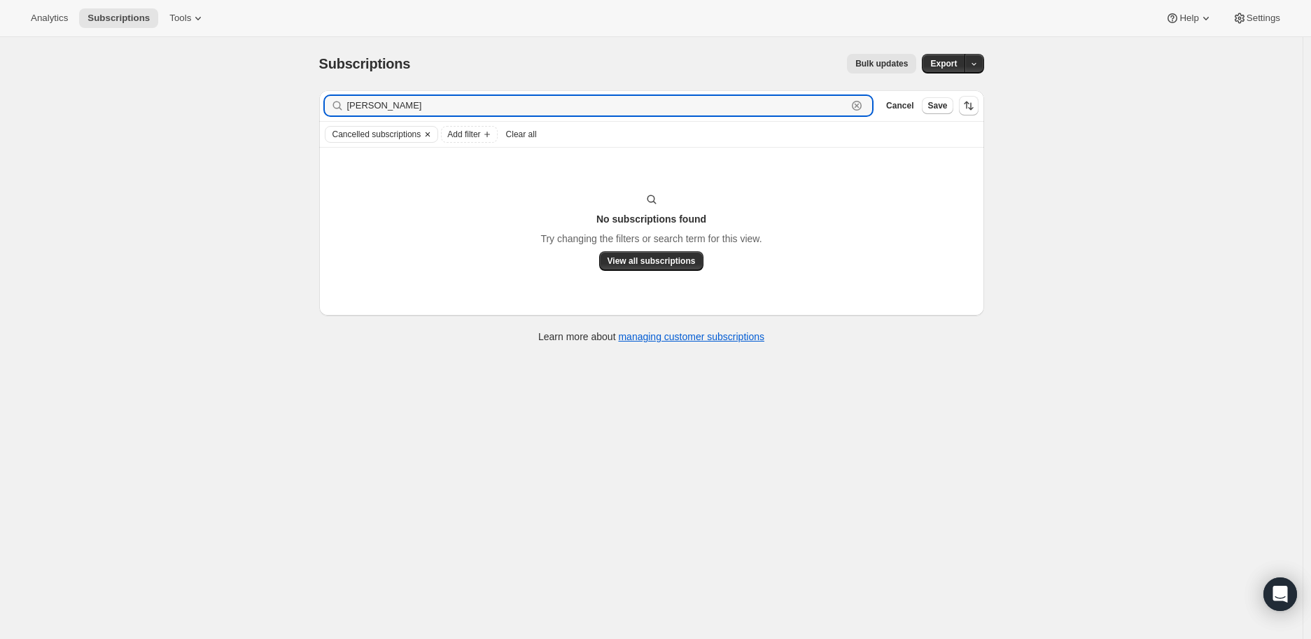
type input "[PERSON_NAME]"
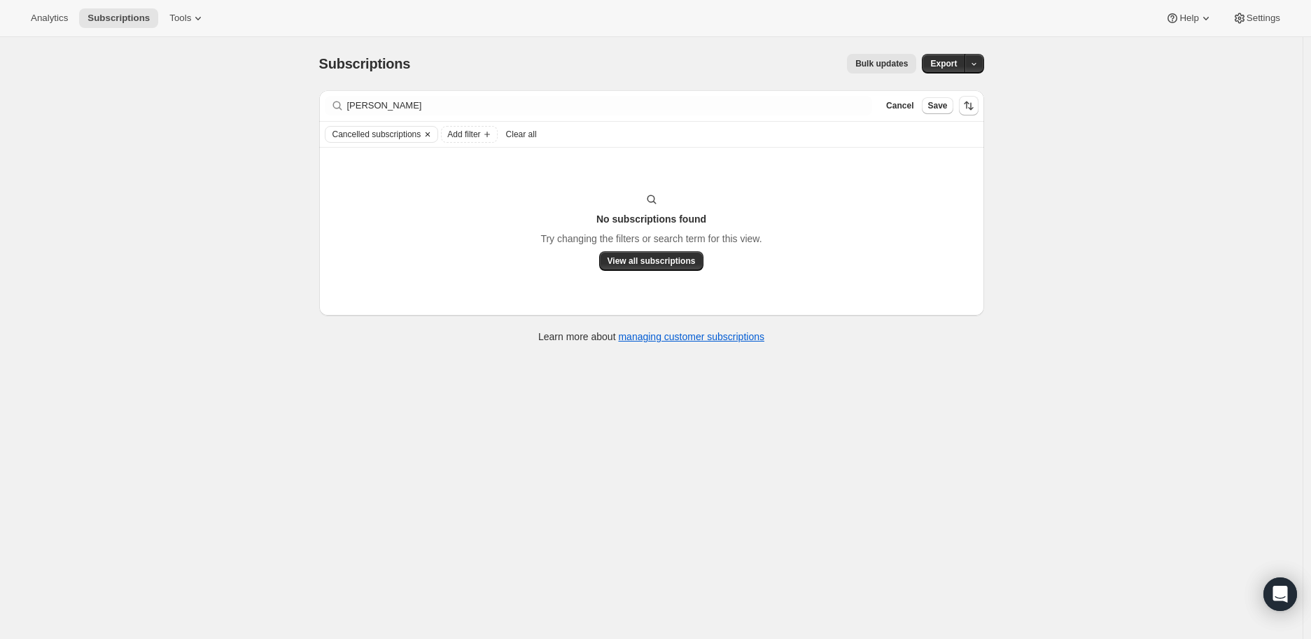
click at [429, 132] on icon "Clear" at bounding box center [427, 134] width 11 height 11
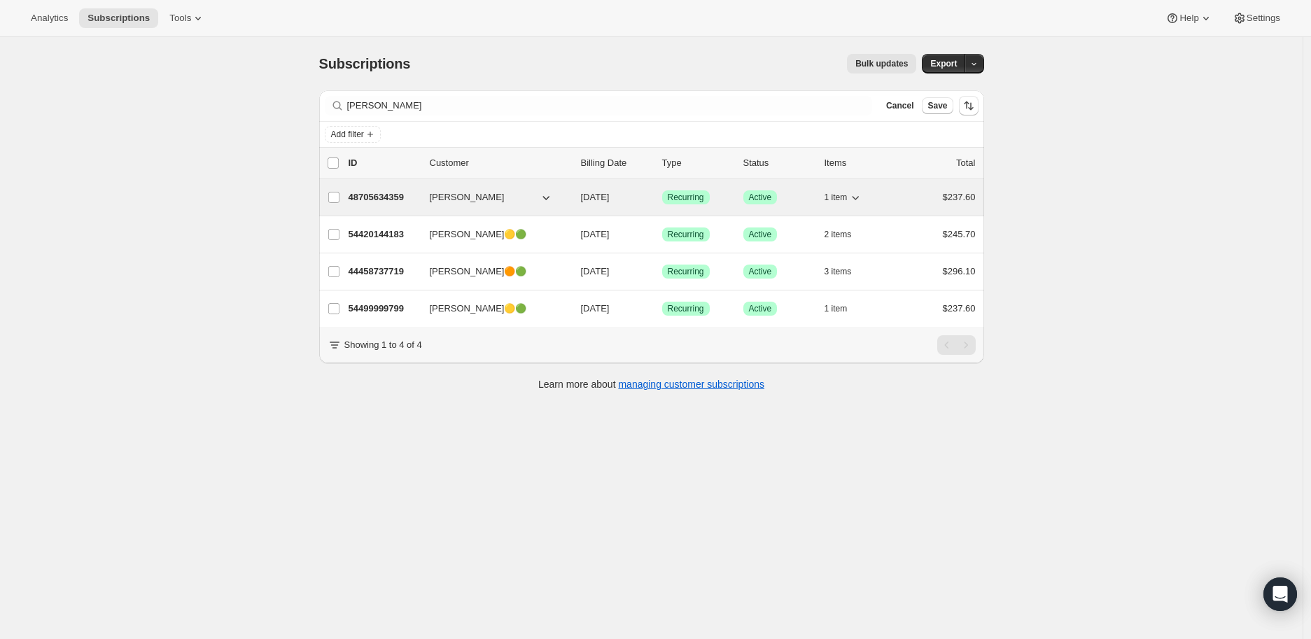
click at [366, 195] on p "48705634359" at bounding box center [383, 197] width 70 height 14
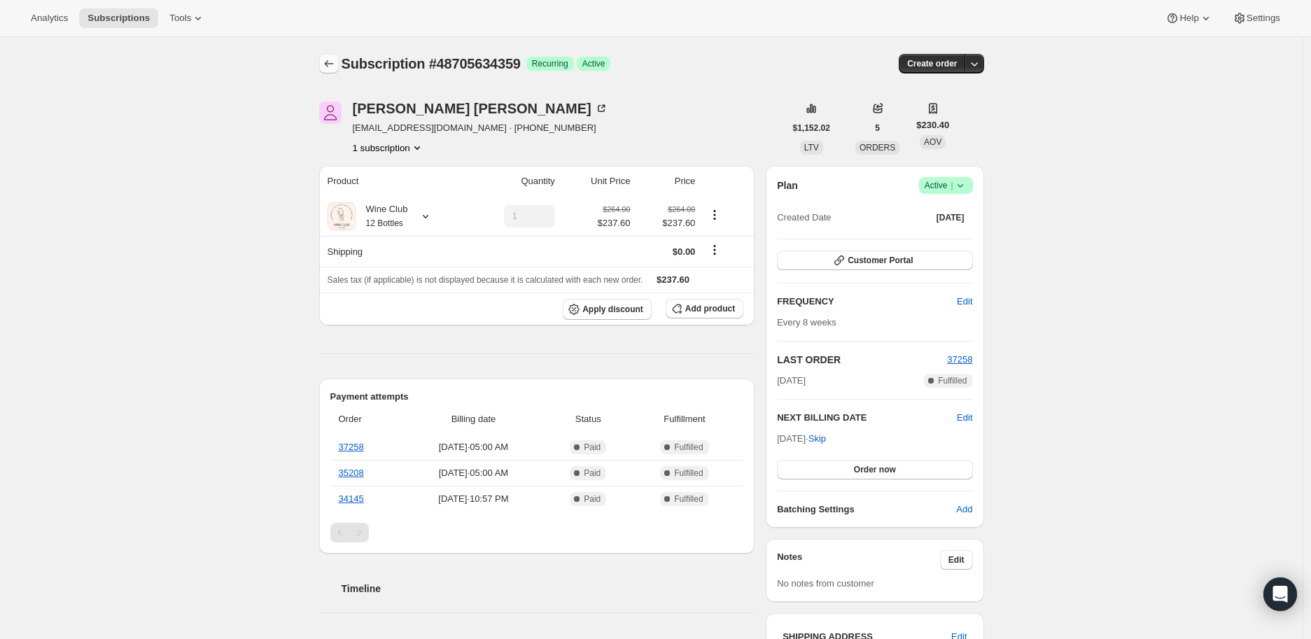
click at [334, 59] on icon "Subscriptions" at bounding box center [329, 64] width 14 height 14
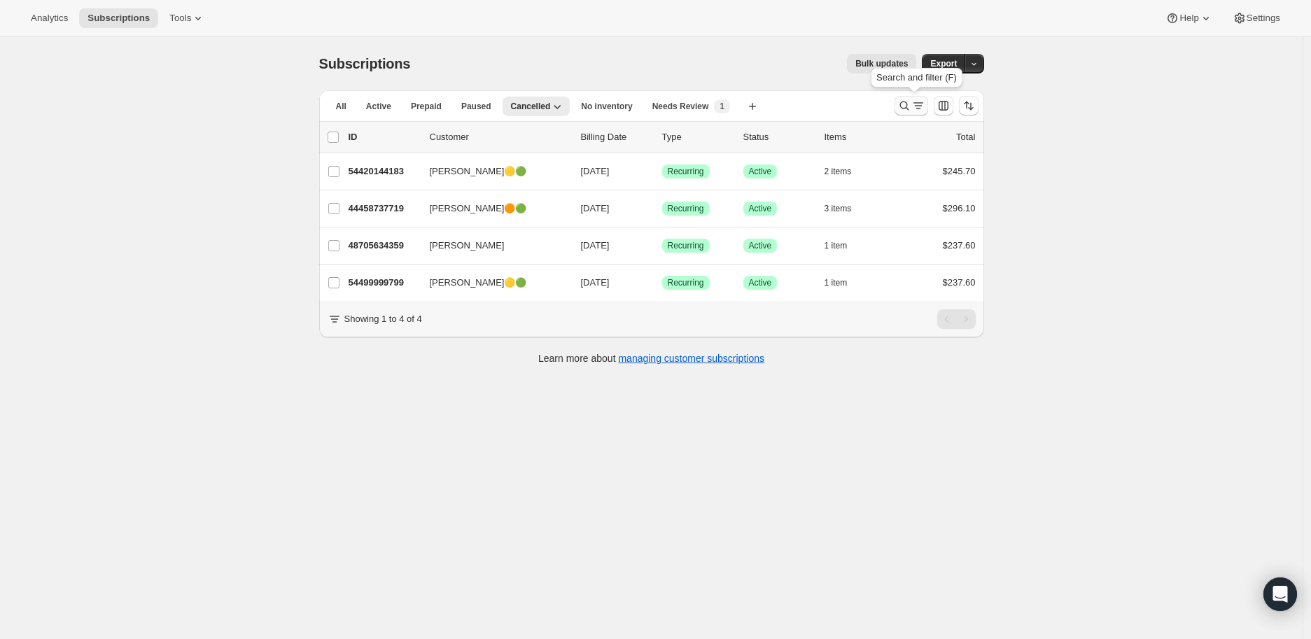
click at [905, 101] on icon "Search and filter results" at bounding box center [904, 106] width 14 height 14
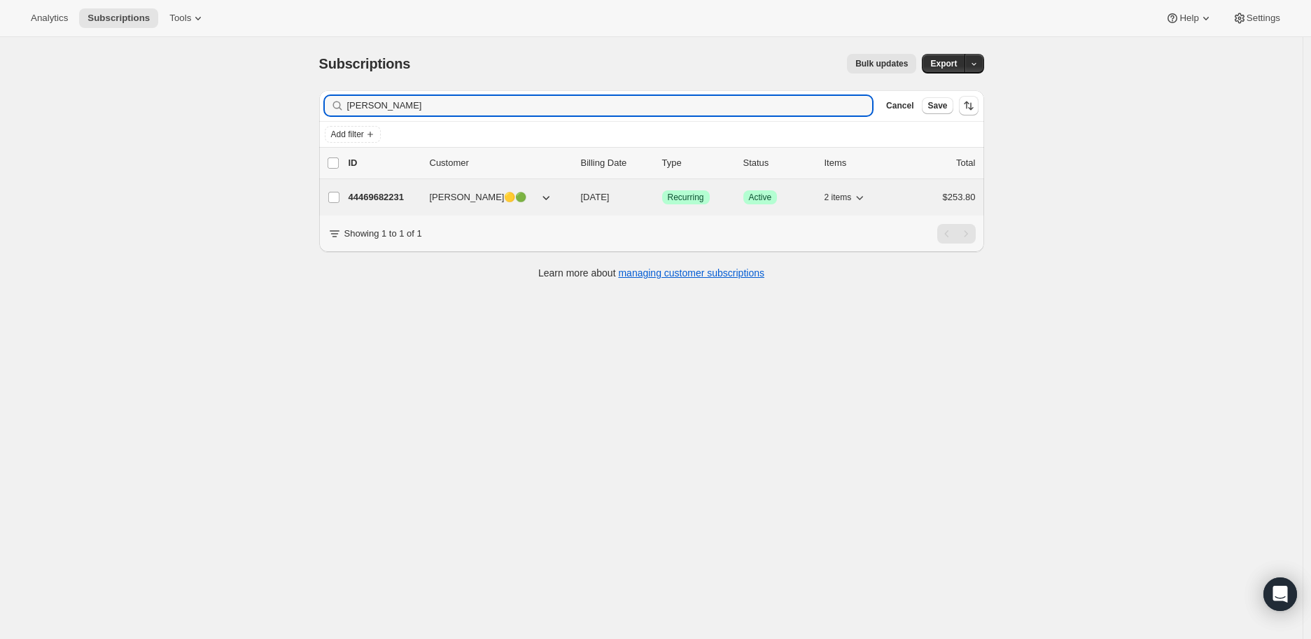
type input "[PERSON_NAME]"
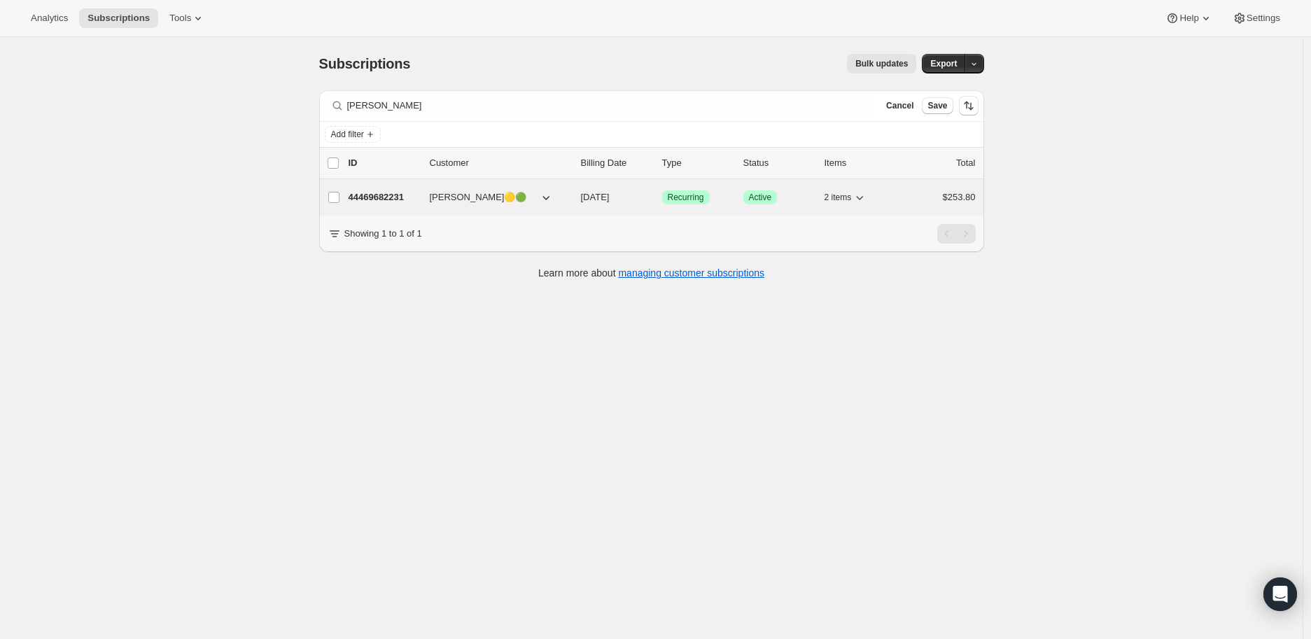
click at [383, 192] on p "44469682231" at bounding box center [383, 197] width 70 height 14
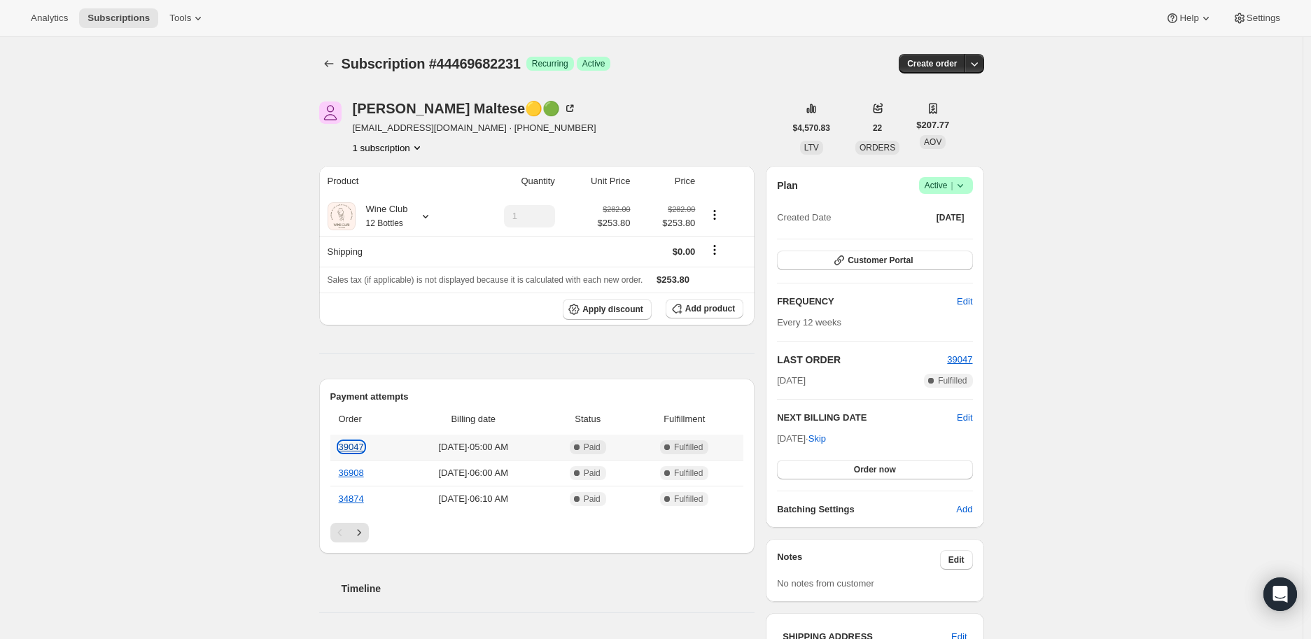
click at [351, 442] on link "39047" at bounding box center [351, 447] width 25 height 10
